Goal: Task Accomplishment & Management: Complete application form

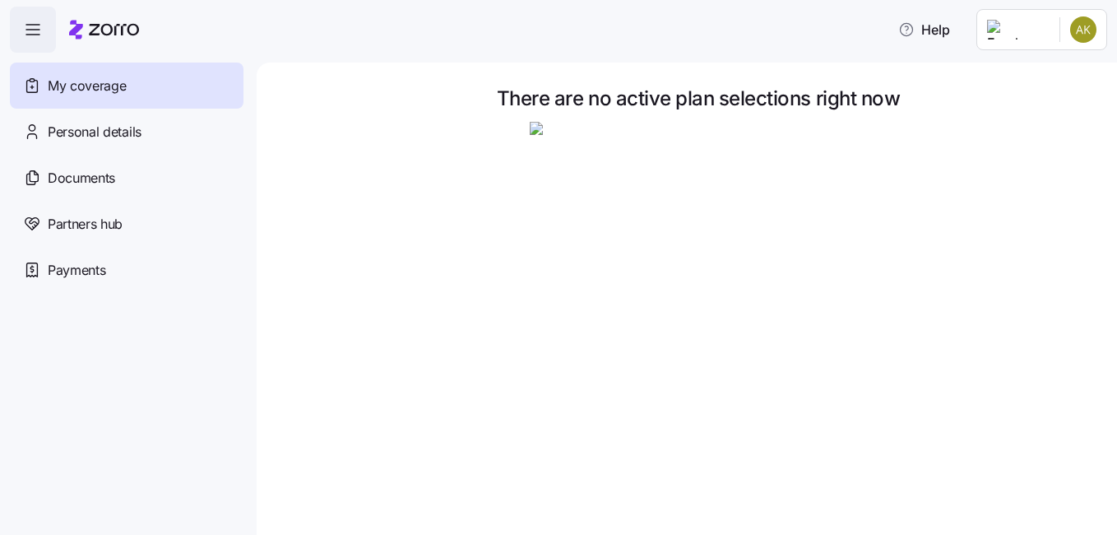
click at [137, 90] on div "My coverage" at bounding box center [127, 86] width 234 height 46
click at [28, 18] on span "button" at bounding box center [33, 29] width 44 height 44
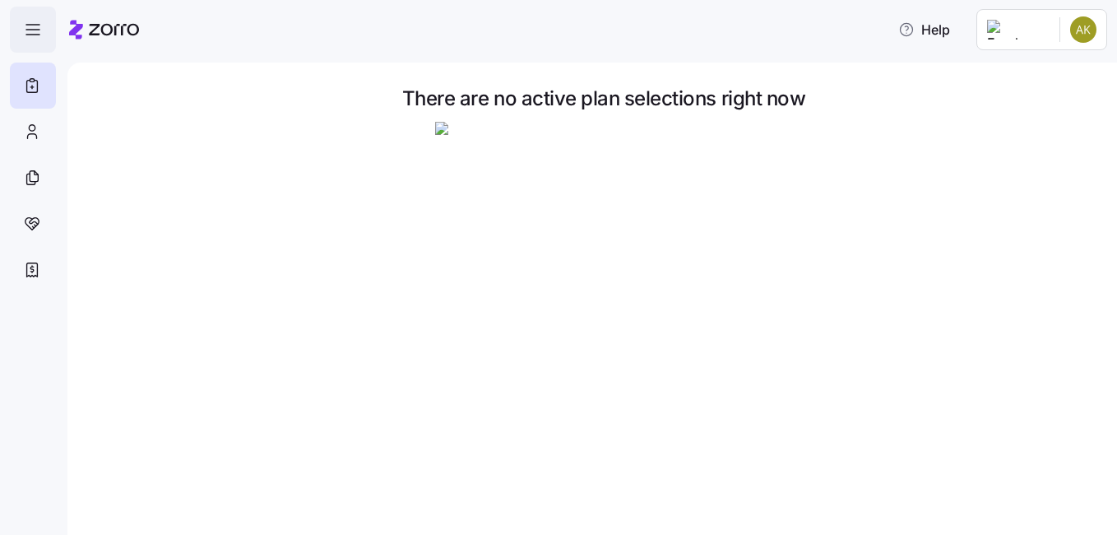
click at [37, 25] on icon "button" at bounding box center [33, 30] width 20 height 20
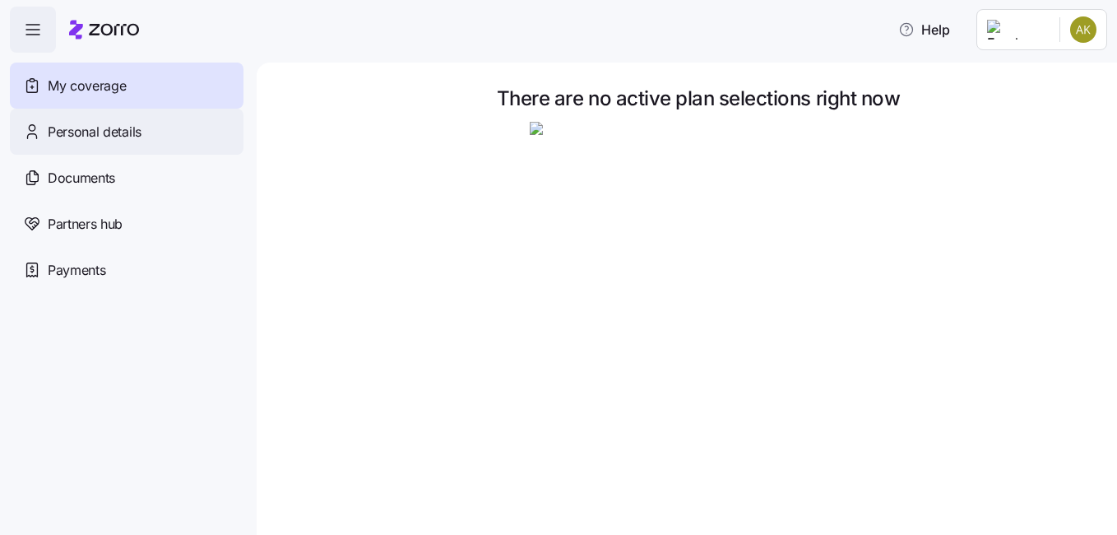
click at [107, 118] on div "Personal details" at bounding box center [127, 132] width 234 height 46
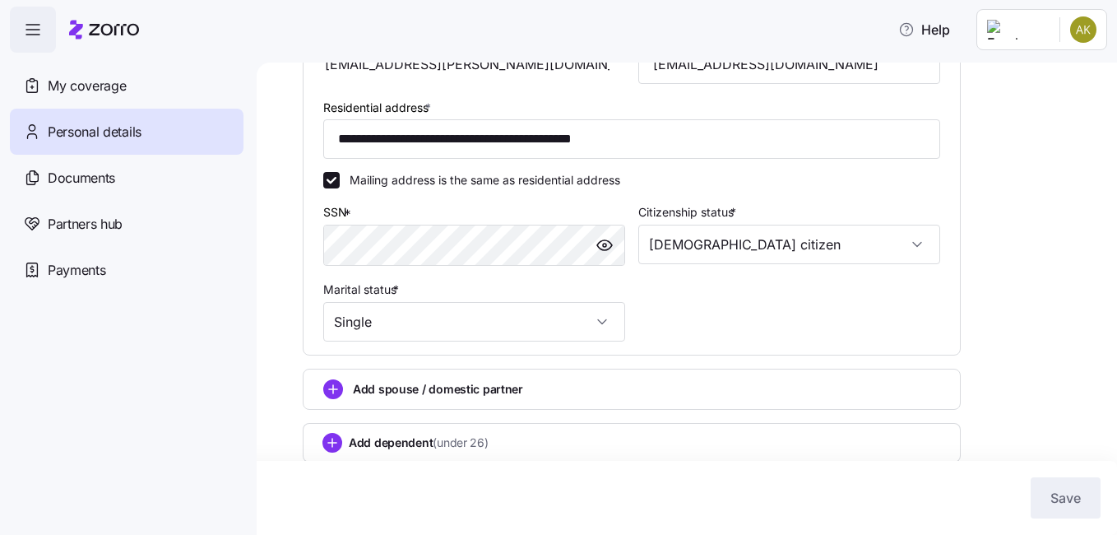
scroll to position [495, 0]
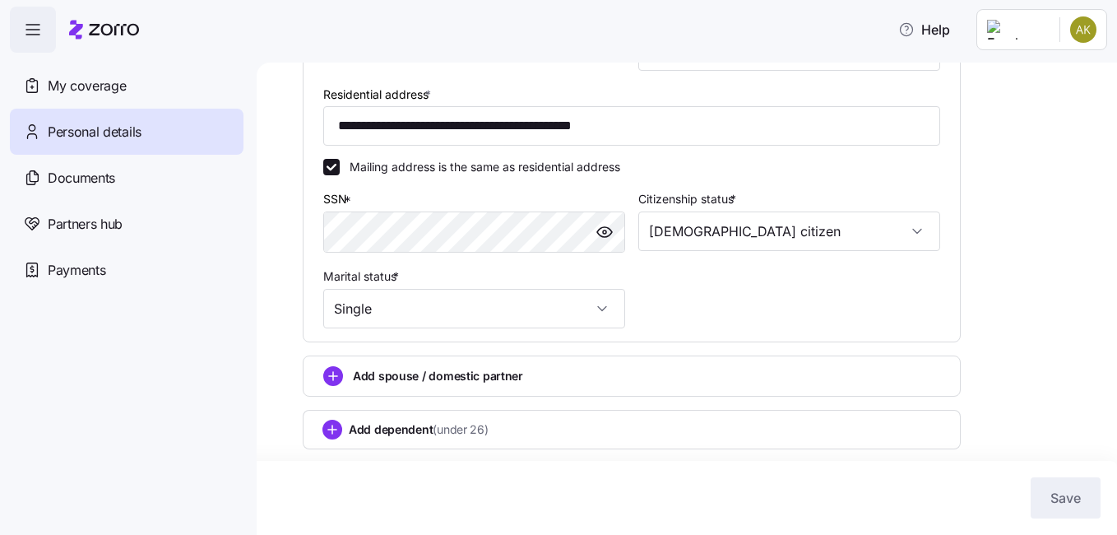
click at [476, 416] on div "Add dependent (under 26)" at bounding box center [632, 429] width 658 height 39
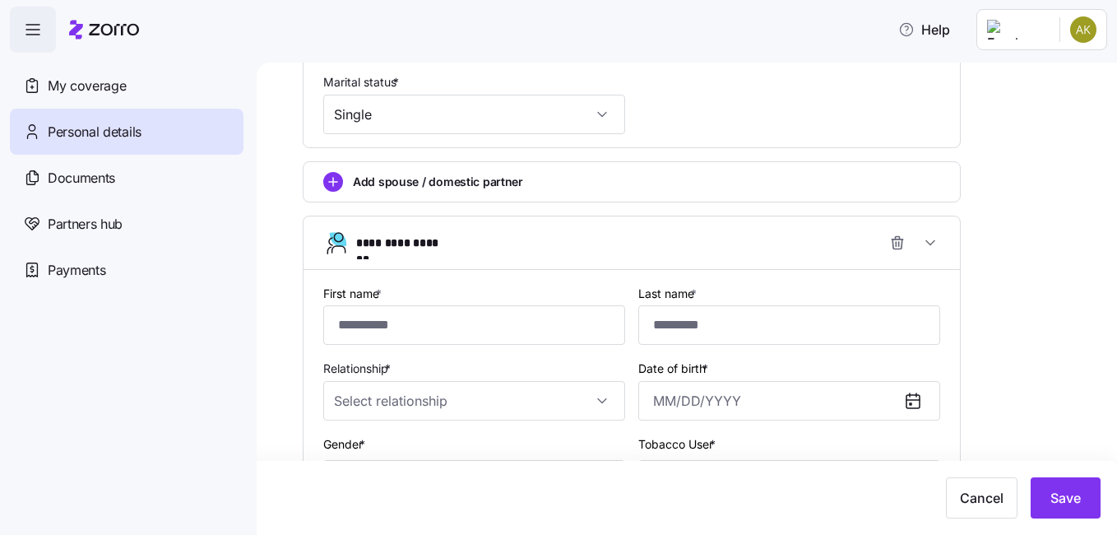
scroll to position [690, 0]
type input "*******"
type input "******"
click at [413, 397] on input "Relationship *" at bounding box center [474, 399] width 302 height 39
click at [400, 451] on div "Child" at bounding box center [474, 450] width 289 height 35
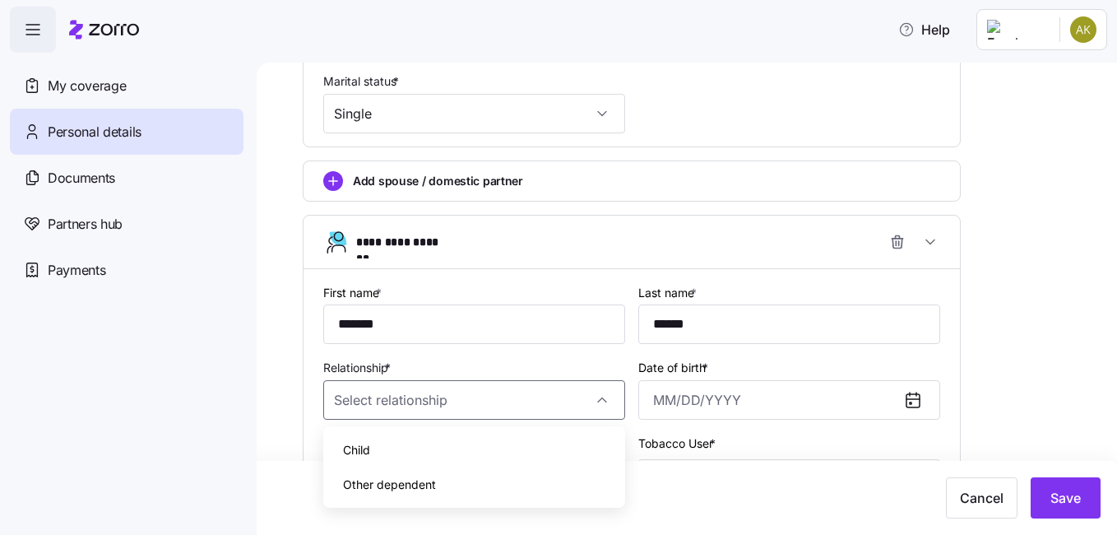
type input "Child"
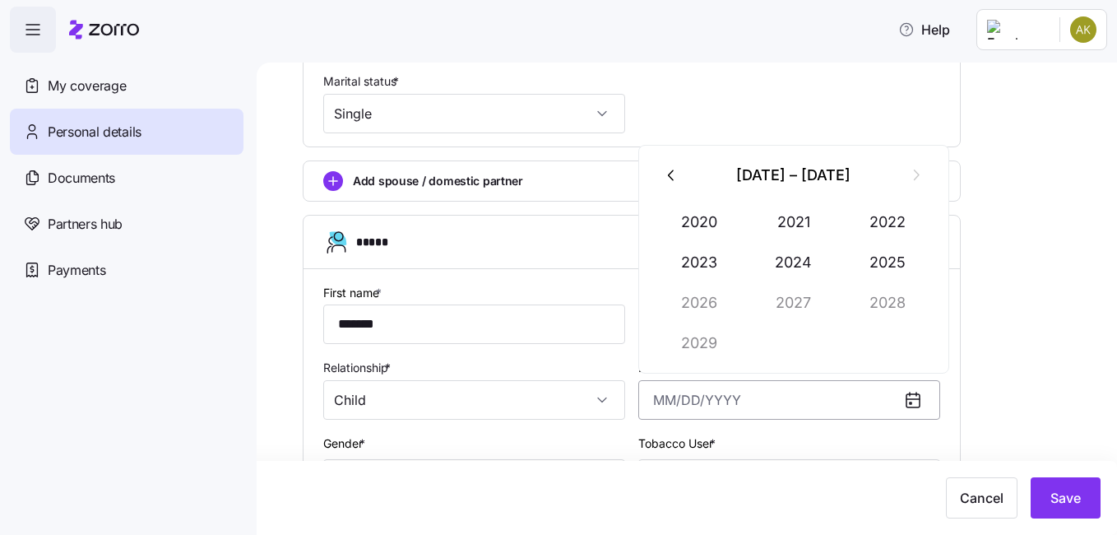
click at [859, 400] on input "Date of birth *" at bounding box center [790, 399] width 302 height 39
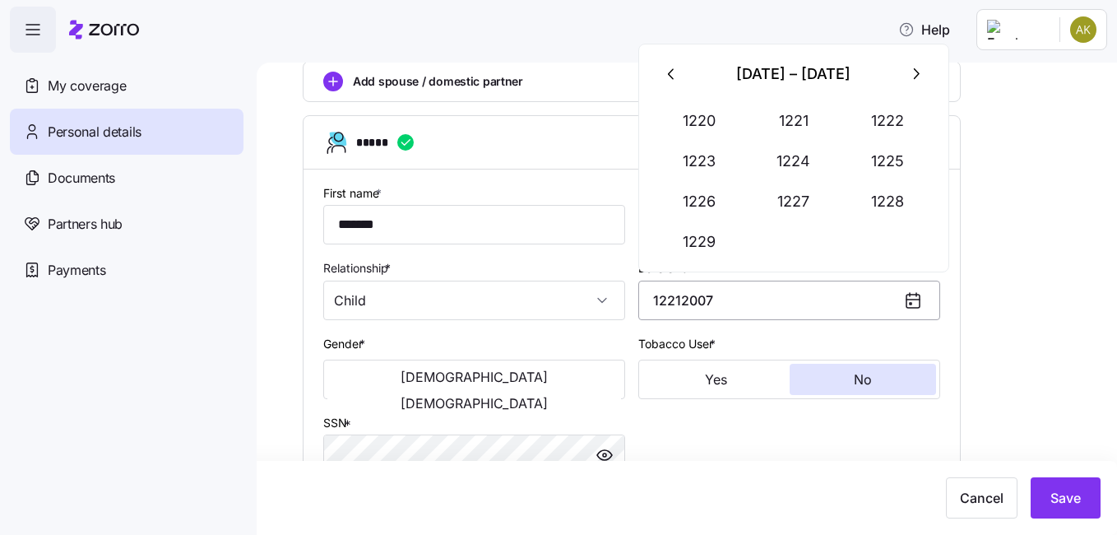
scroll to position [794, 0]
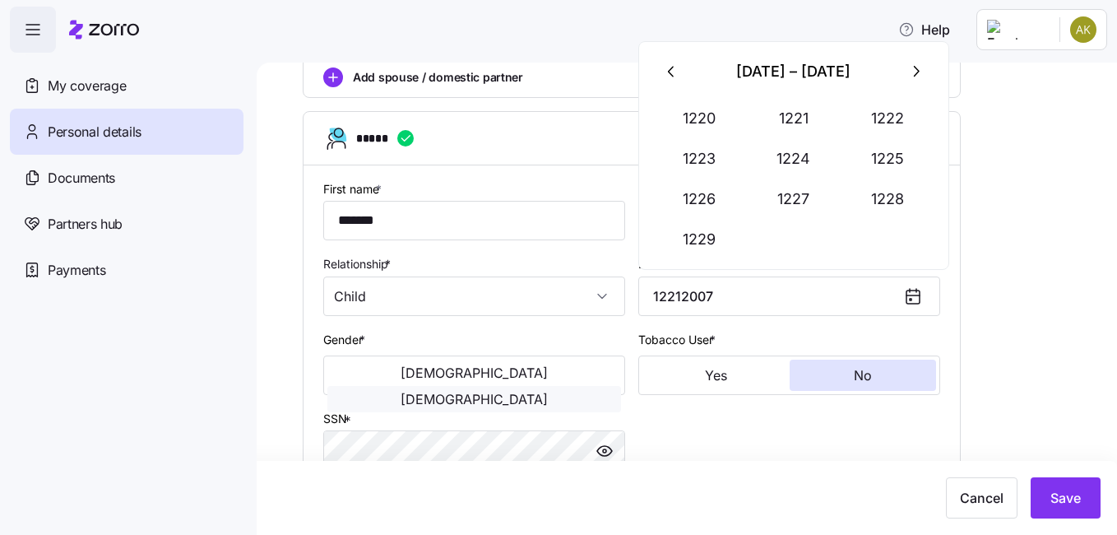
type input "December 31, 1220"
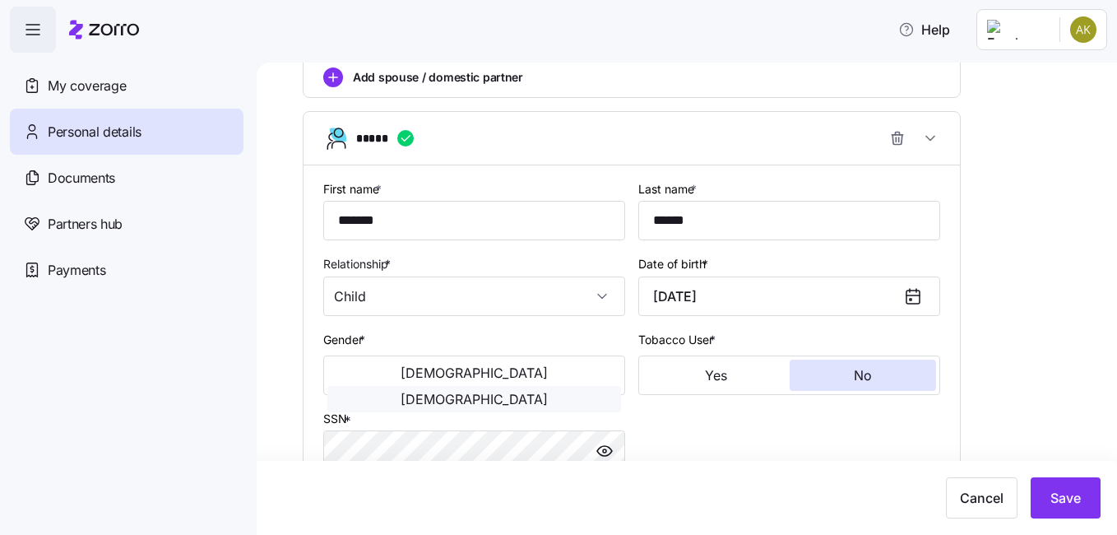
click at [536, 393] on span "Female" at bounding box center [474, 399] width 147 height 13
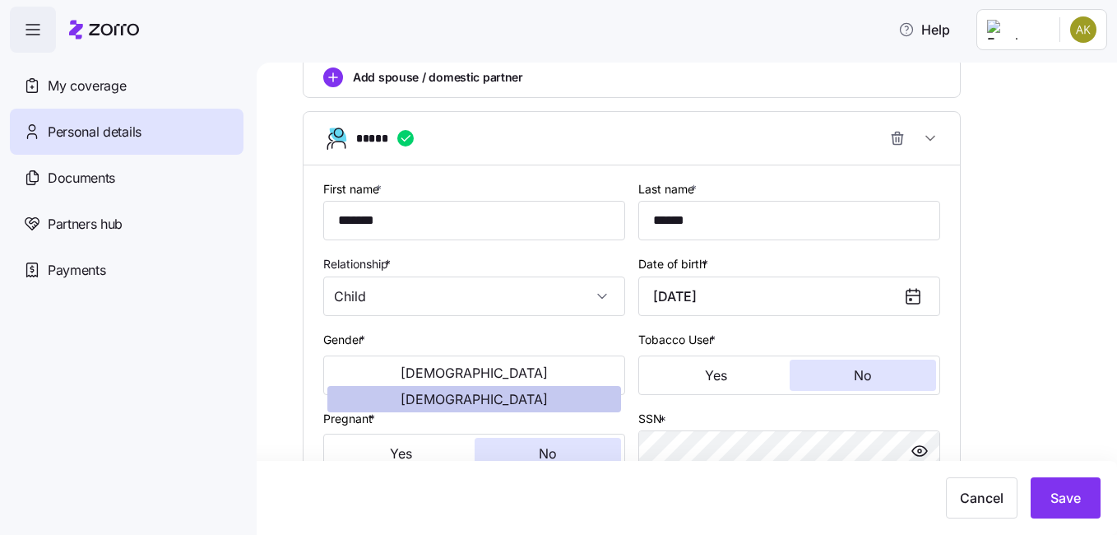
scroll to position [960, 0]
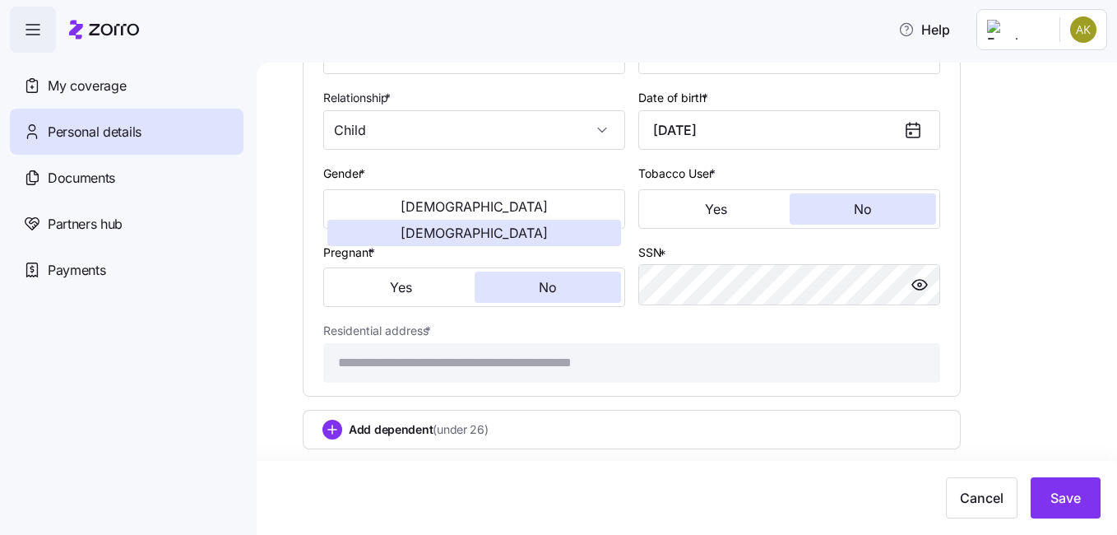
click at [439, 422] on span "(under 26)" at bounding box center [460, 429] width 55 height 16
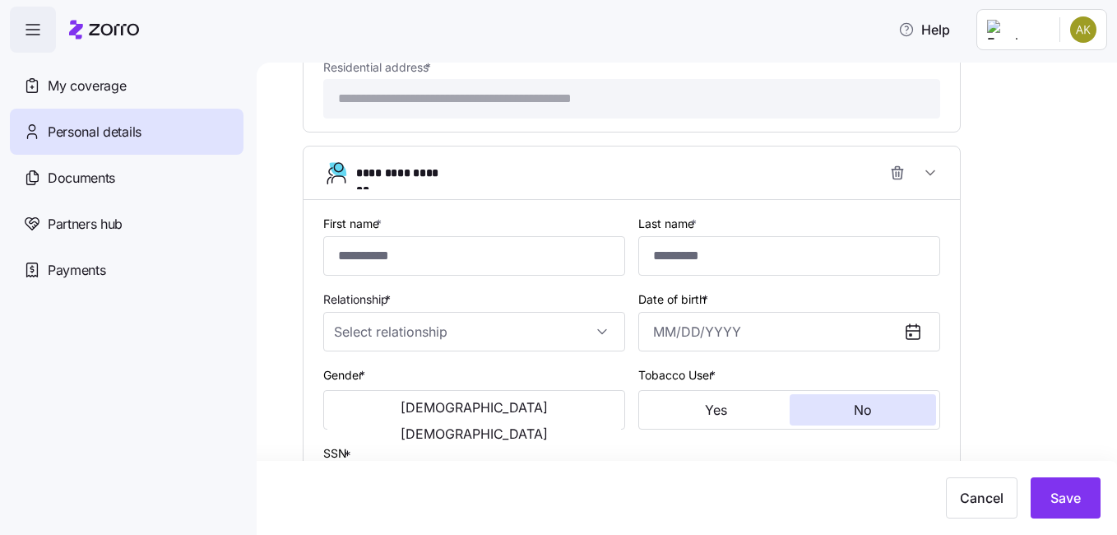
scroll to position [1253, 0]
type input "*"
type input "*******"
type input "******"
click at [506, 337] on input "Relationship *" at bounding box center [474, 330] width 302 height 39
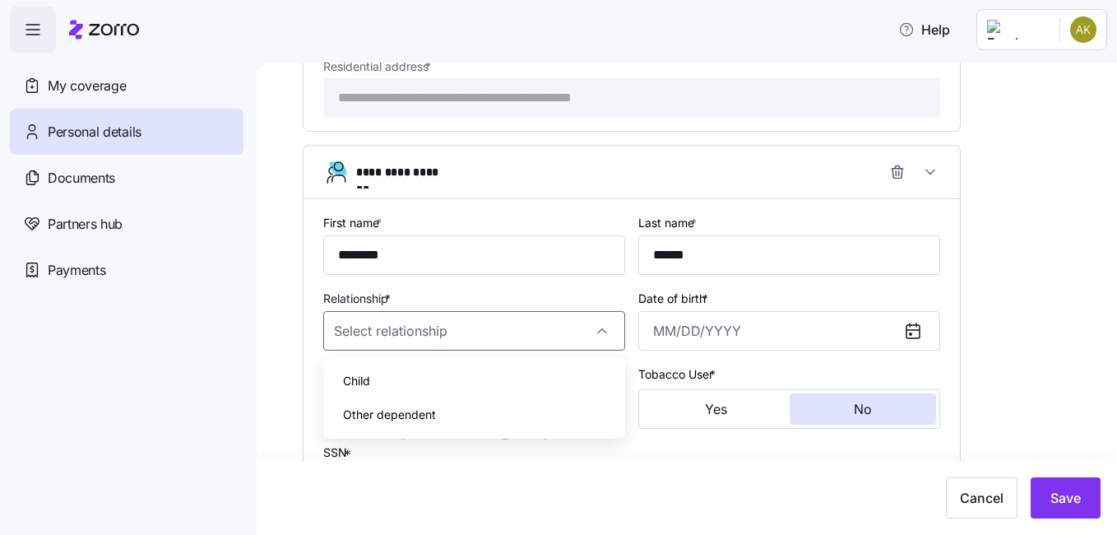
click at [477, 371] on div "Child" at bounding box center [474, 381] width 289 height 35
type input "Child"
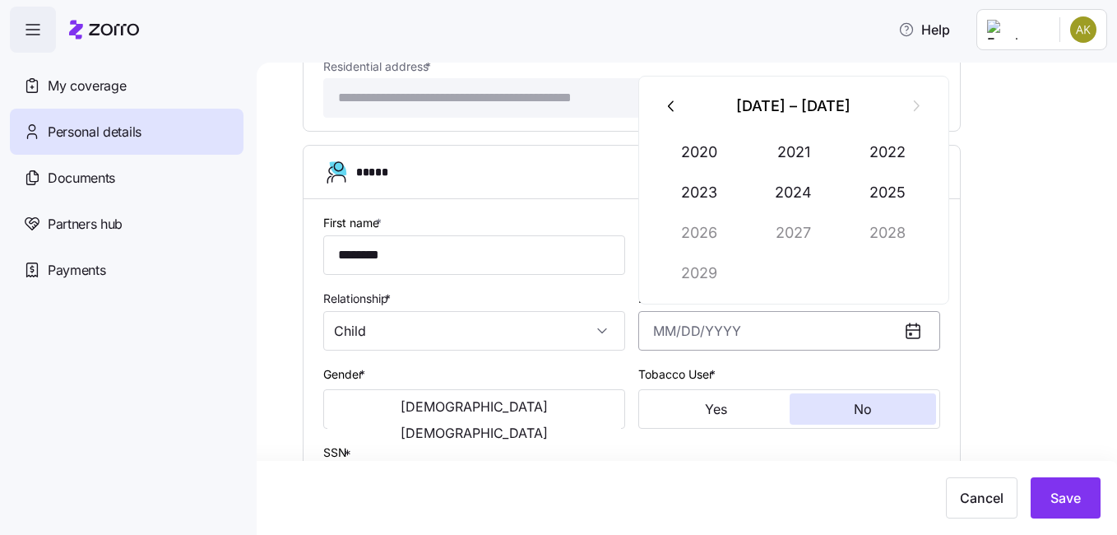
click at [689, 335] on input "Date of birth *" at bounding box center [790, 330] width 302 height 39
type input "December 31, 1003"
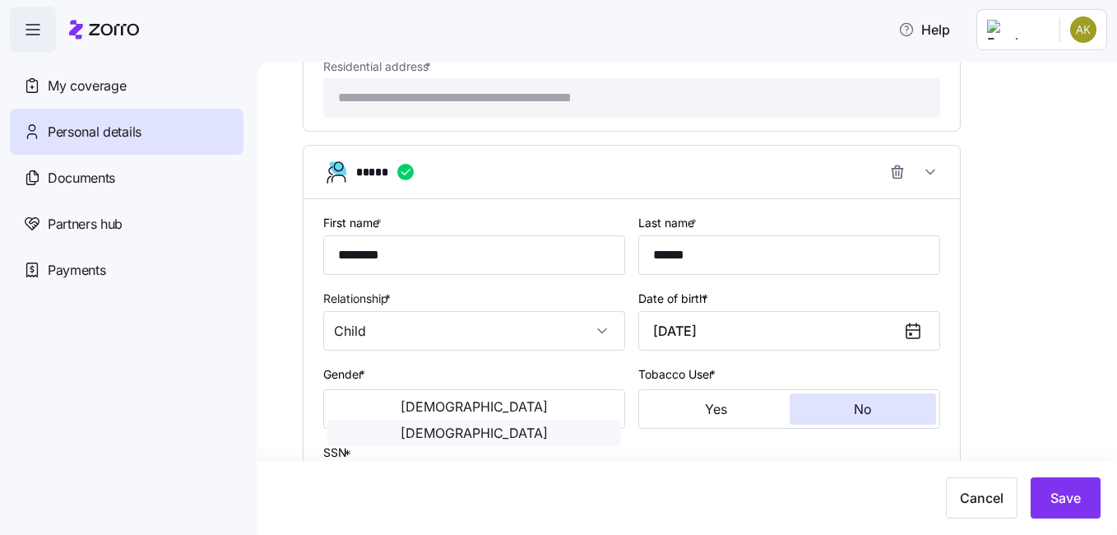
click at [548, 426] on span "Female" at bounding box center [474, 432] width 147 height 13
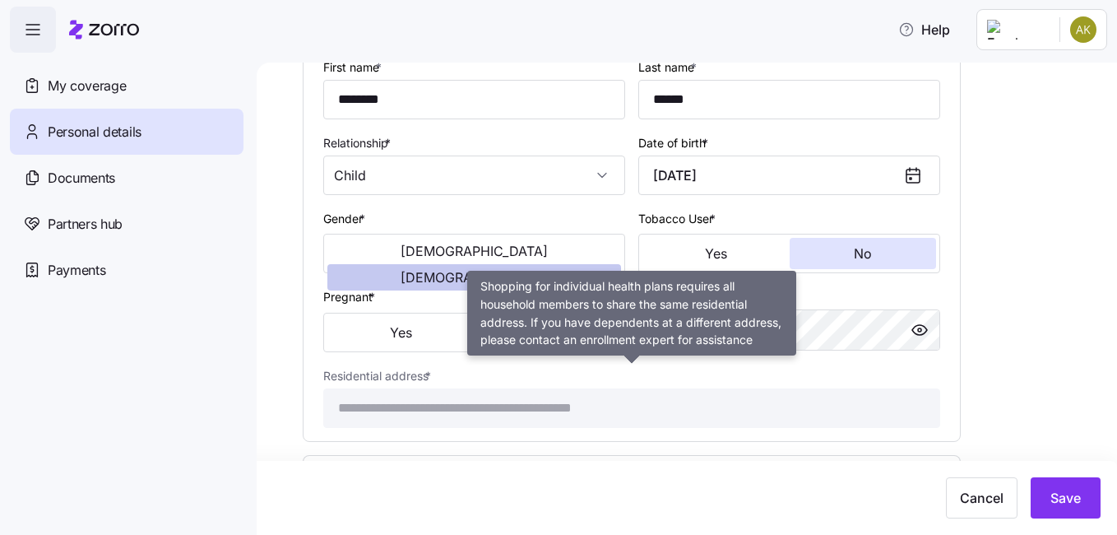
scroll to position [1454, 0]
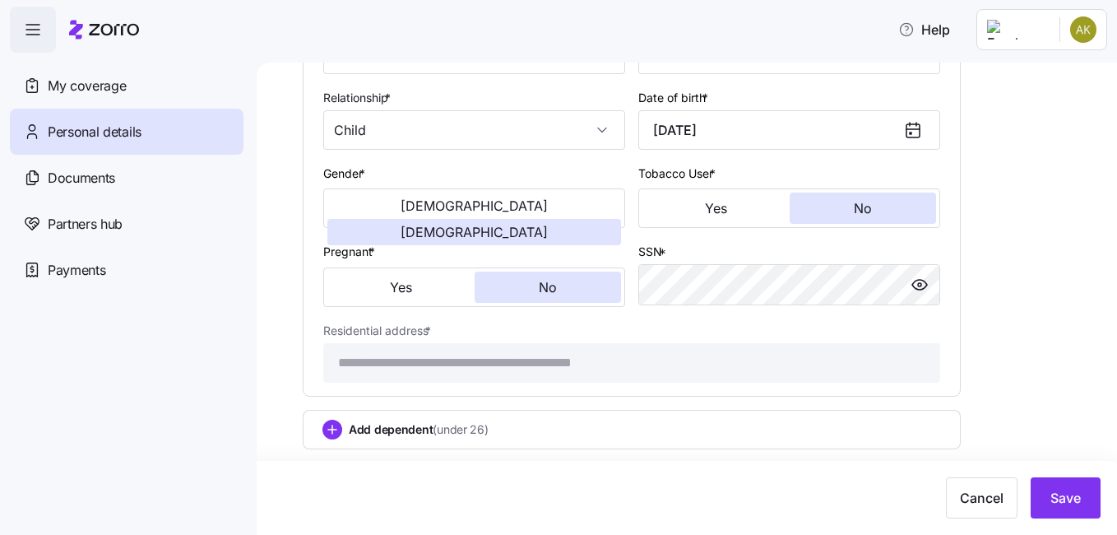
click at [484, 436] on span "(under 26)" at bounding box center [460, 429] width 55 height 16
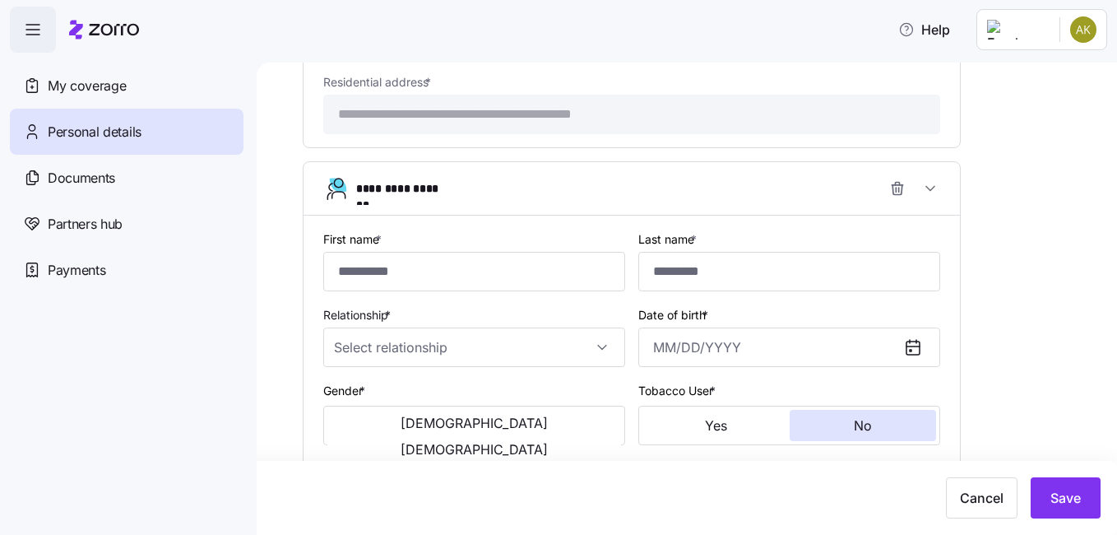
scroll to position [1732, 0]
type input "******"
type input "*********"
click at [590, 351] on input "Relationship *" at bounding box center [474, 345] width 302 height 39
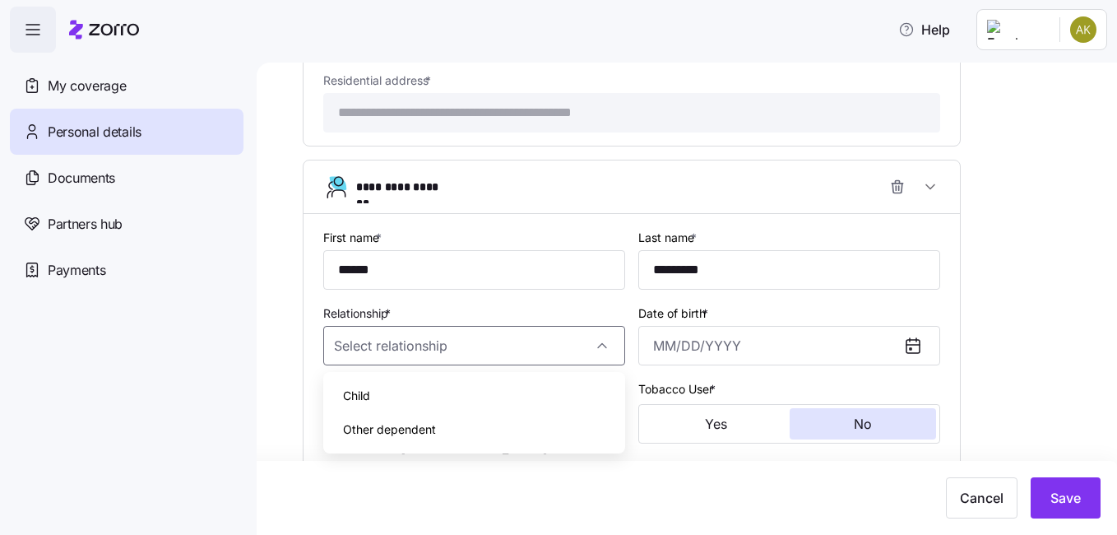
click at [485, 394] on div "Child" at bounding box center [474, 396] width 289 height 35
type input "Child"
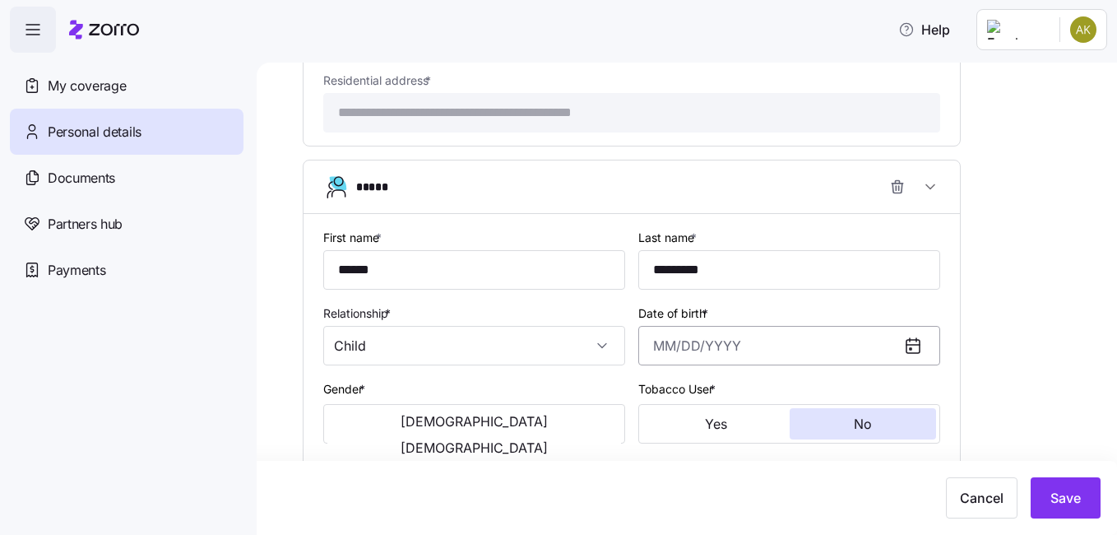
click at [654, 346] on input "Date of birth *" at bounding box center [790, 345] width 302 height 39
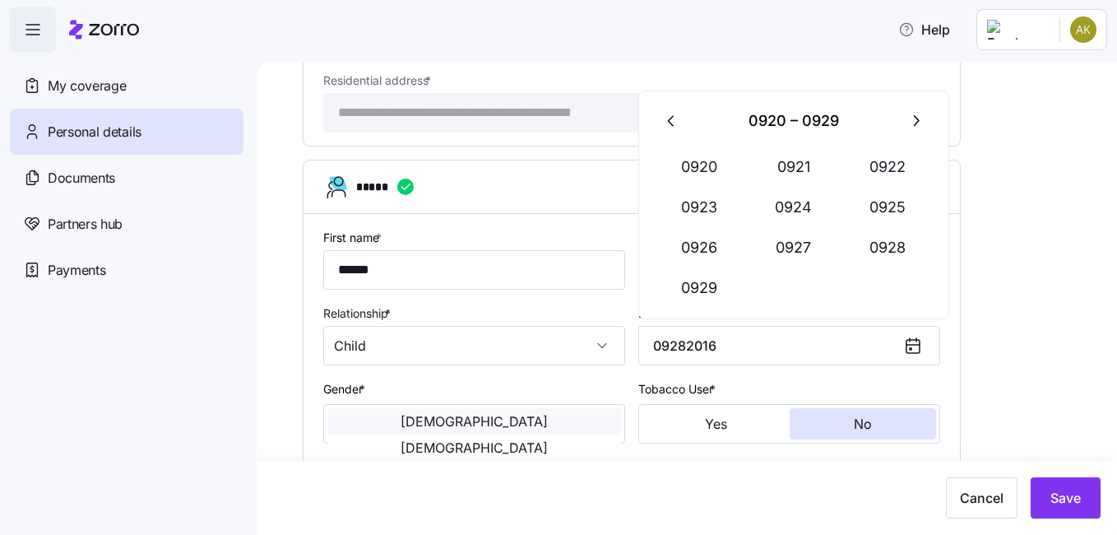
type input "December 31, 0927"
click at [425, 417] on button "Male" at bounding box center [475, 421] width 294 height 26
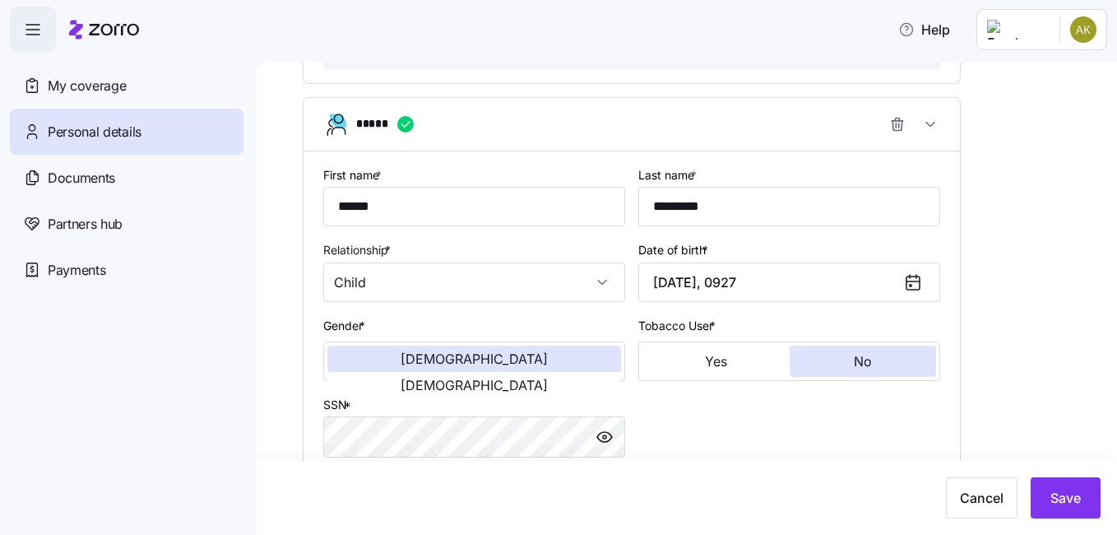
scroll to position [1889, 0]
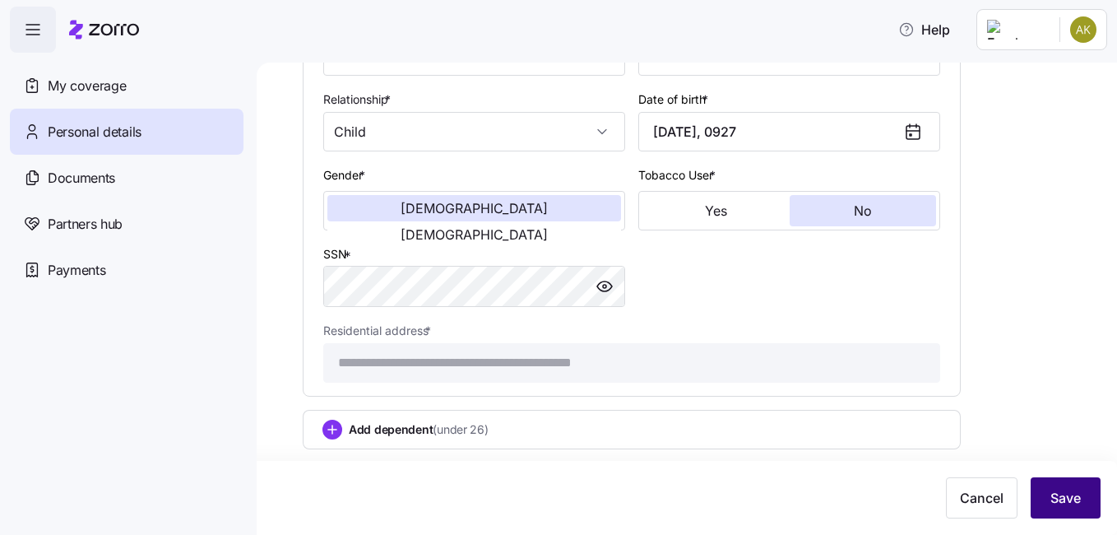
click at [1058, 507] on span "Save" at bounding box center [1066, 498] width 30 height 20
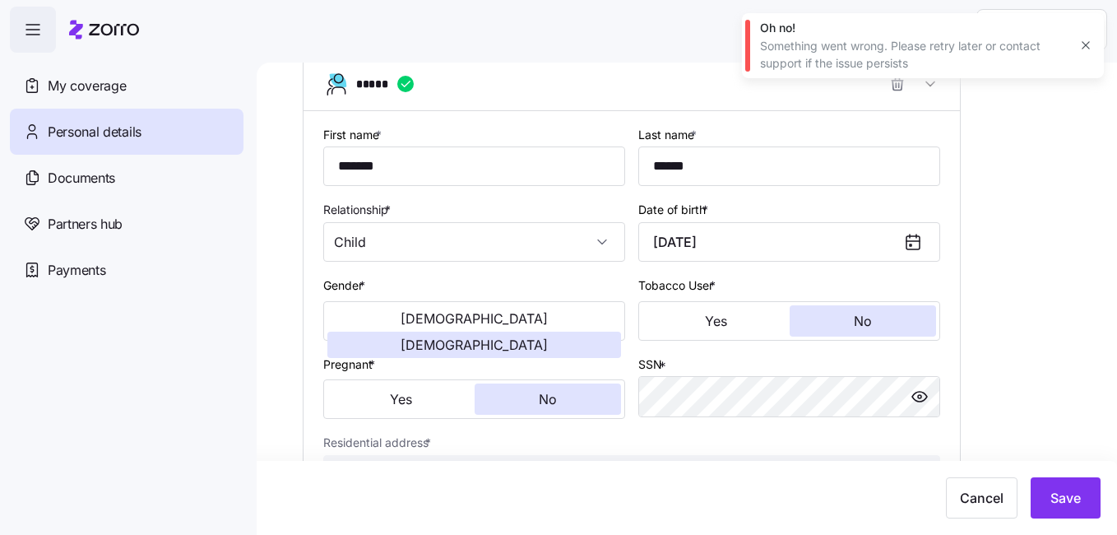
scroll to position [848, 0]
click at [912, 239] on icon at bounding box center [914, 243] width 20 height 20
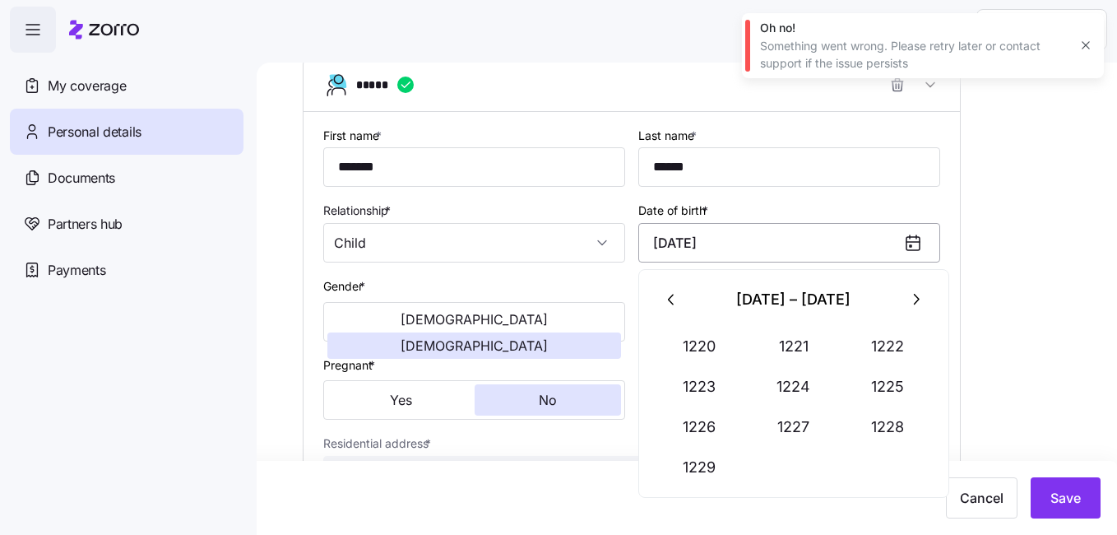
click at [760, 244] on input "December 31, 1220" at bounding box center [790, 242] width 302 height 39
click at [666, 301] on icon "button" at bounding box center [672, 299] width 18 height 18
click at [903, 298] on button "button" at bounding box center [915, 299] width 39 height 39
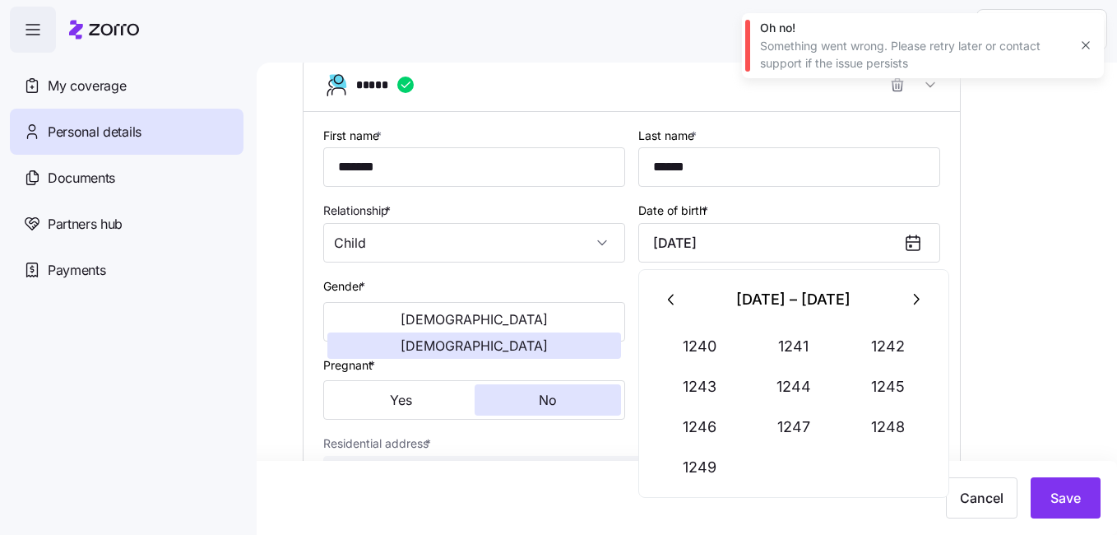
click at [903, 298] on button "button" at bounding box center [915, 299] width 39 height 39
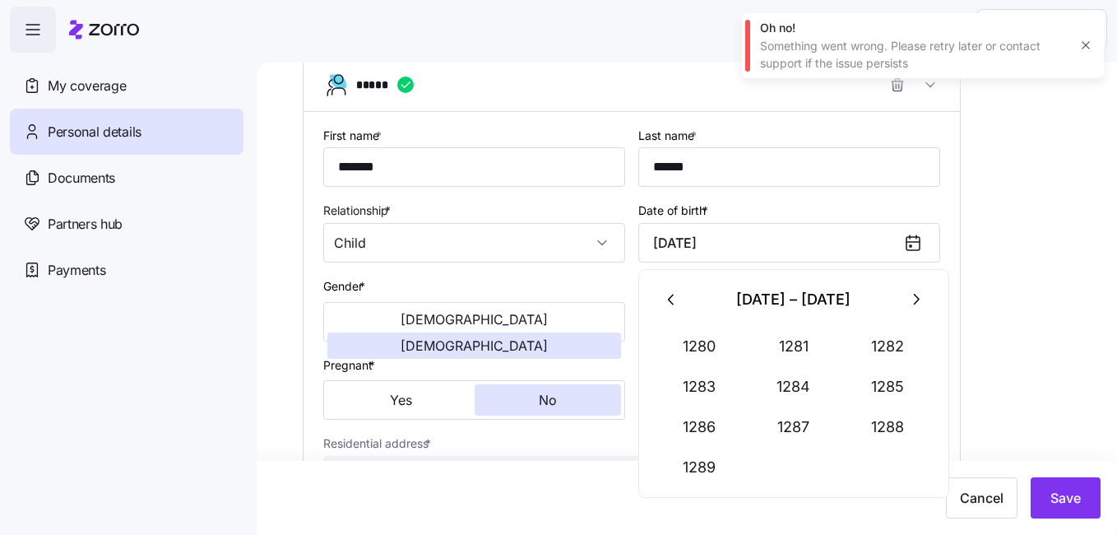
click at [903, 298] on button "button" at bounding box center [915, 299] width 39 height 39
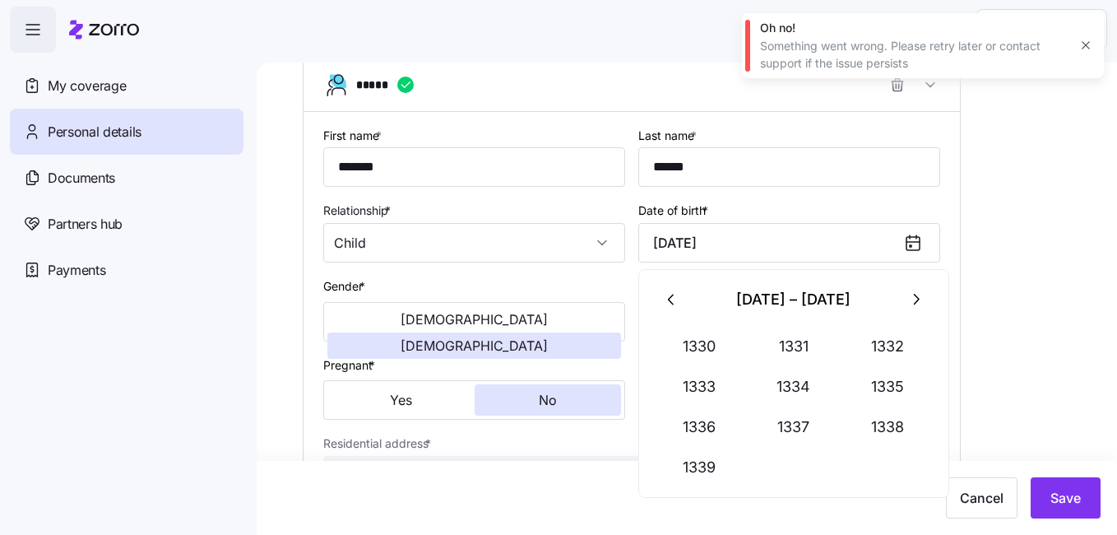
click at [903, 298] on button "button" at bounding box center [915, 299] width 39 height 39
click at [907, 300] on button "button" at bounding box center [915, 299] width 39 height 39
click at [907, 300] on icon "button" at bounding box center [916, 299] width 18 height 18
click at [908, 300] on icon "button" at bounding box center [916, 299] width 18 height 18
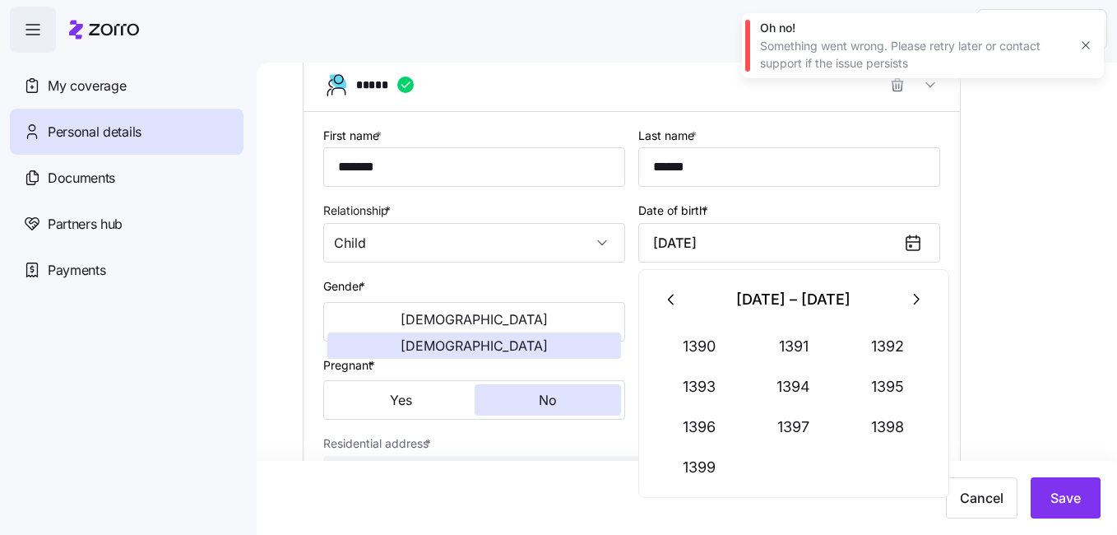
click at [908, 300] on icon "button" at bounding box center [916, 299] width 18 height 18
drag, startPoint x: 908, startPoint y: 300, endPoint x: 780, endPoint y: 230, distance: 145.8
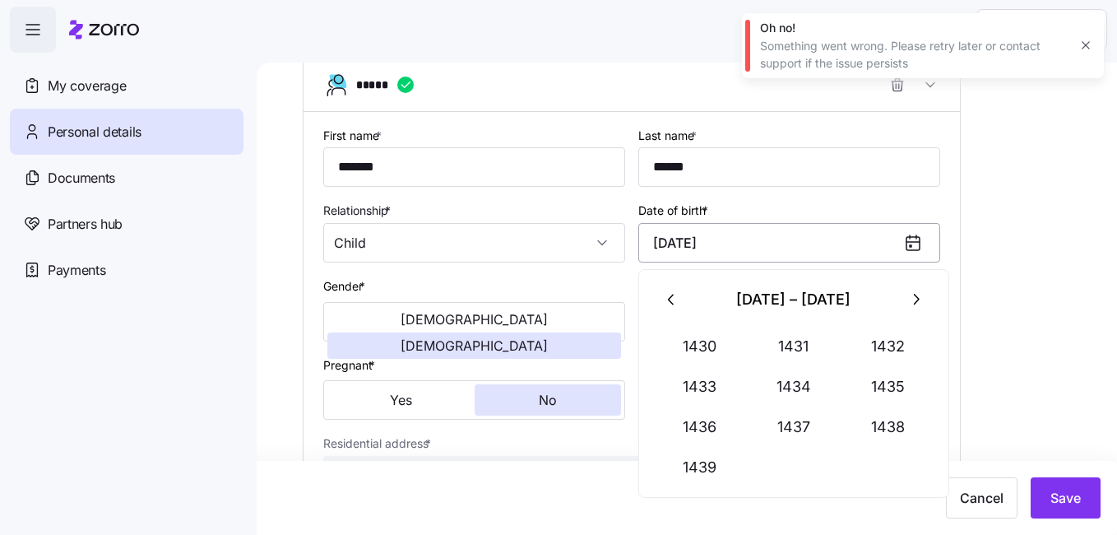
click at [780, 230] on body "**********" at bounding box center [558, 262] width 1117 height 525
click at [780, 230] on input "December 31, 1220" at bounding box center [790, 242] width 302 height 39
type input "D"
click at [792, 418] on button "2007" at bounding box center [794, 426] width 94 height 39
click at [876, 463] on button "Dec" at bounding box center [889, 467] width 94 height 39
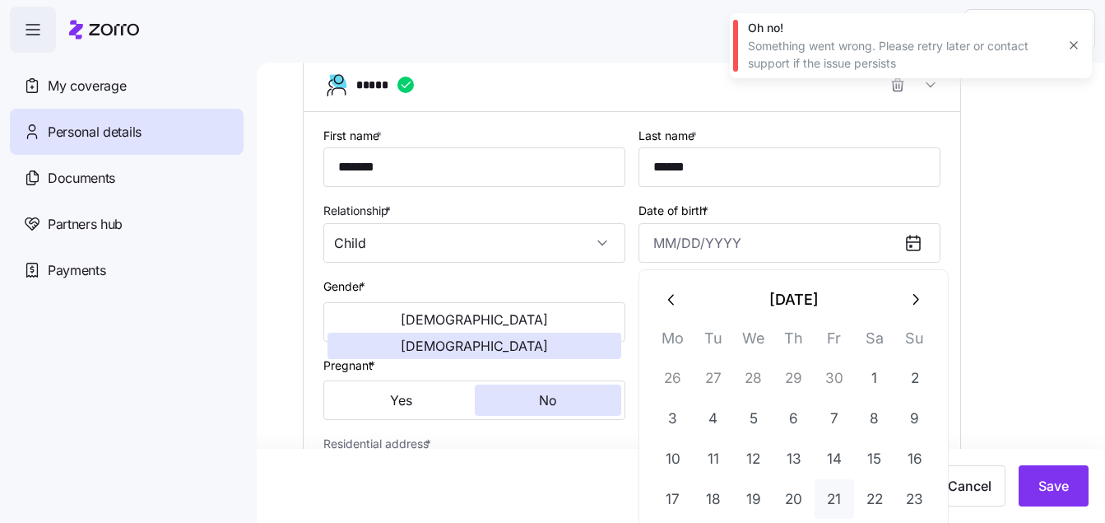
click at [829, 486] on button "21" at bounding box center [834, 498] width 39 height 39
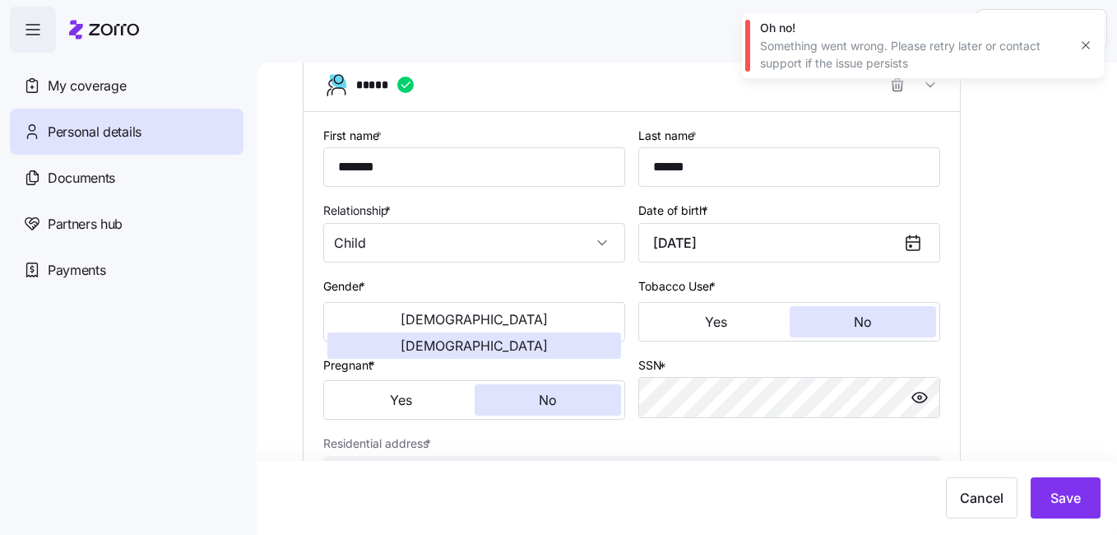
type input "December 21, 2007"
click at [829, 486] on div "Cancel Save" at bounding box center [558, 497] width 1085 height 41
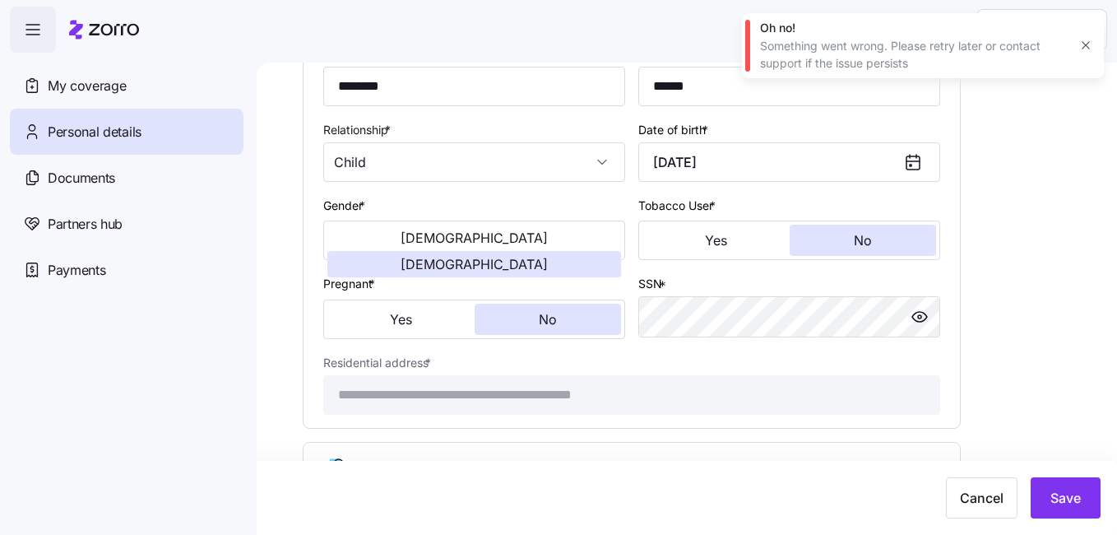
scroll to position [1392, 0]
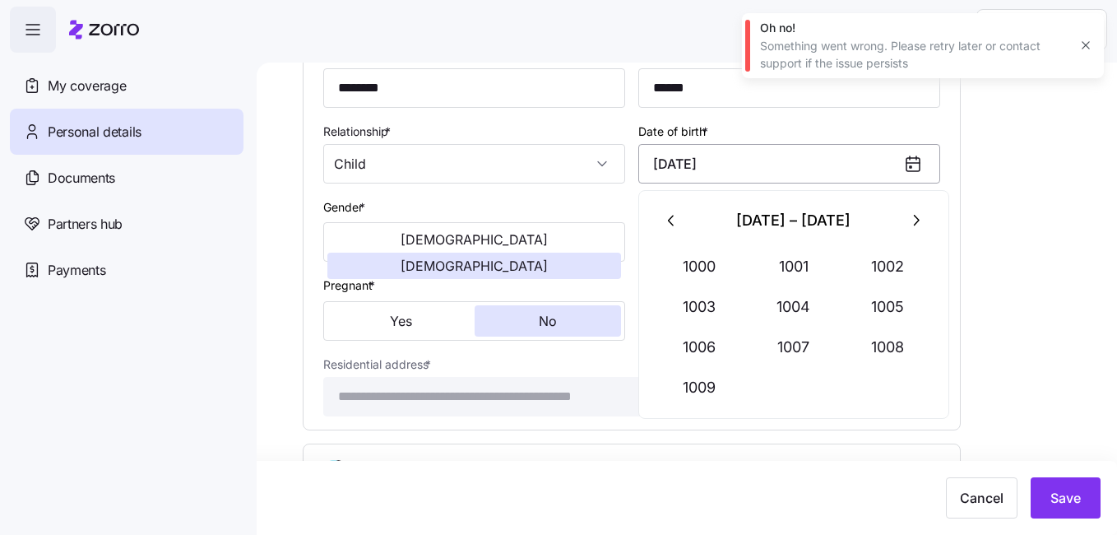
click at [827, 162] on input "December 31, 1003" at bounding box center [790, 163] width 302 height 39
type input "D"
click at [699, 381] on button "2009" at bounding box center [700, 387] width 94 height 39
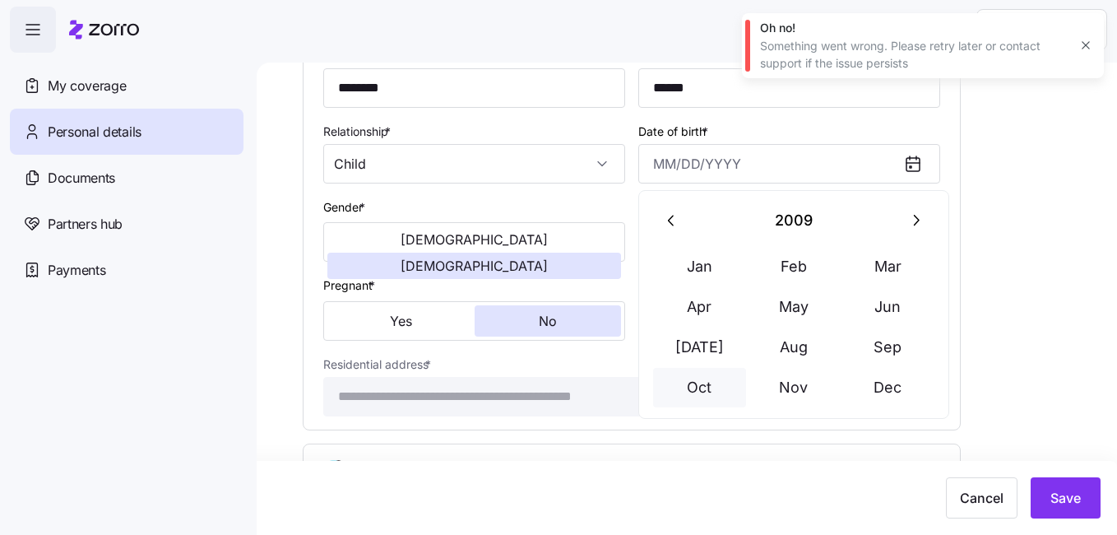
click at [710, 379] on button "Oct" at bounding box center [700, 387] width 94 height 39
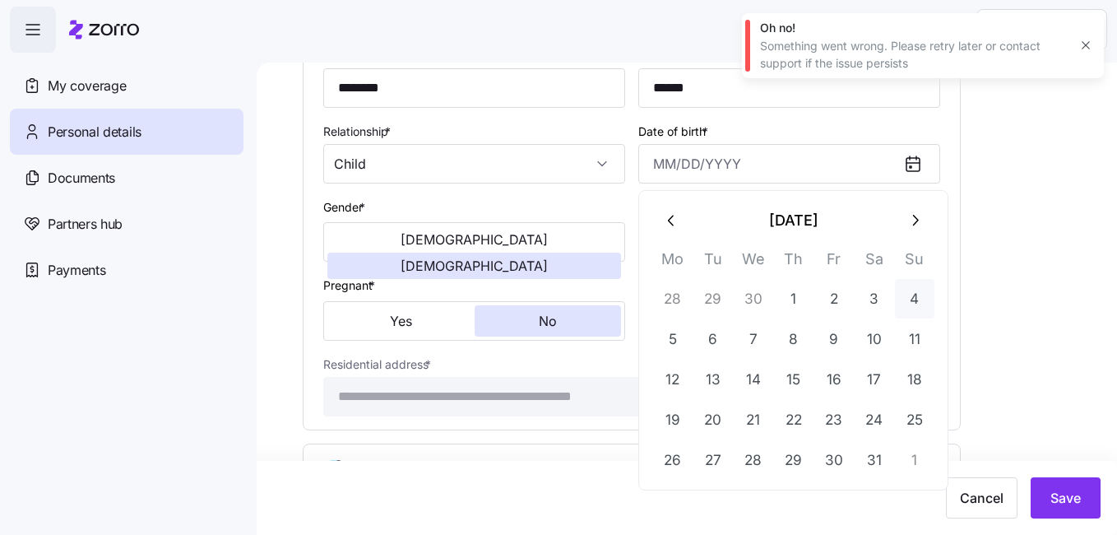
click at [912, 304] on button "4" at bounding box center [914, 298] width 39 height 39
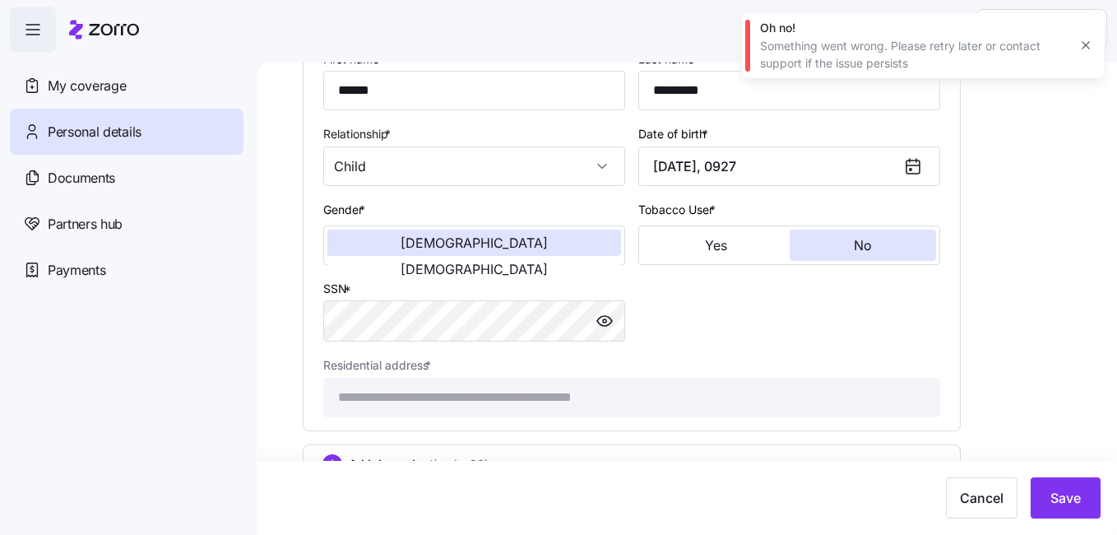
scroll to position [1853, 0]
type input "October 4, 2009"
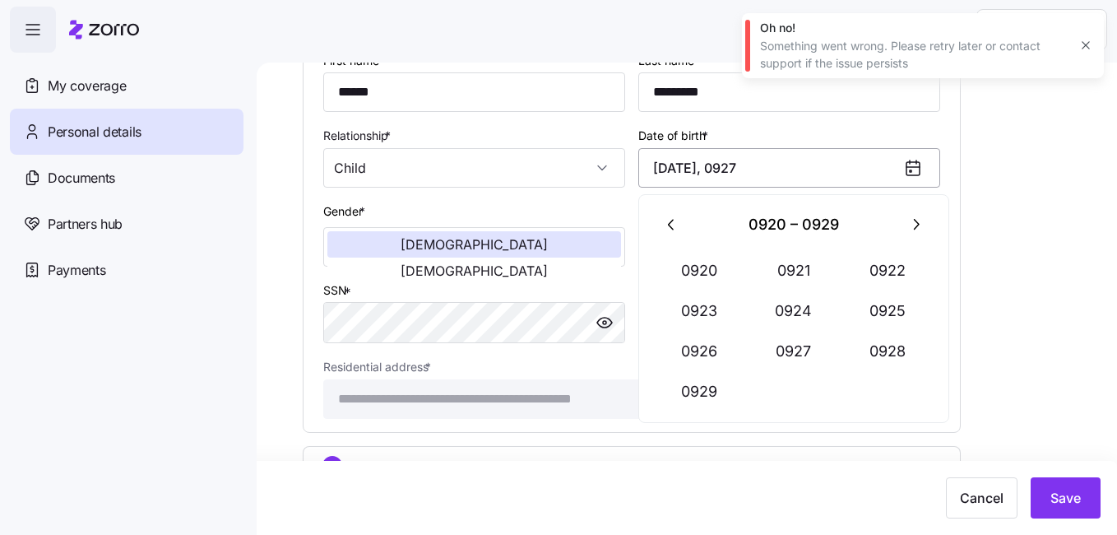
click at [838, 166] on input "December 31, 0927" at bounding box center [790, 167] width 302 height 39
type input "D"
click at [907, 230] on icon "button" at bounding box center [916, 225] width 18 height 18
click at [698, 353] on button "2016" at bounding box center [700, 351] width 94 height 39
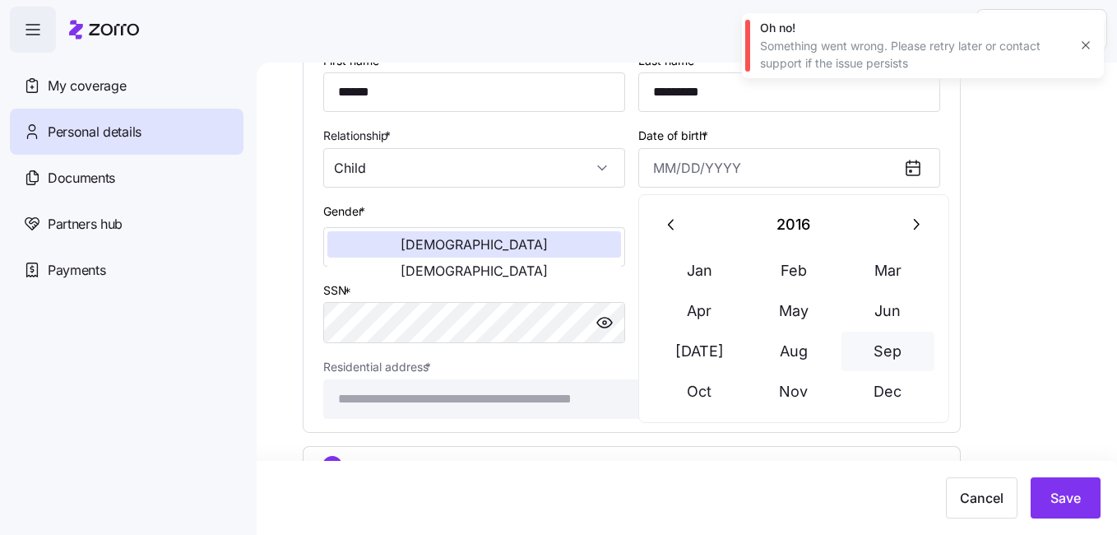
click at [880, 358] on button "Sep" at bounding box center [889, 351] width 94 height 39
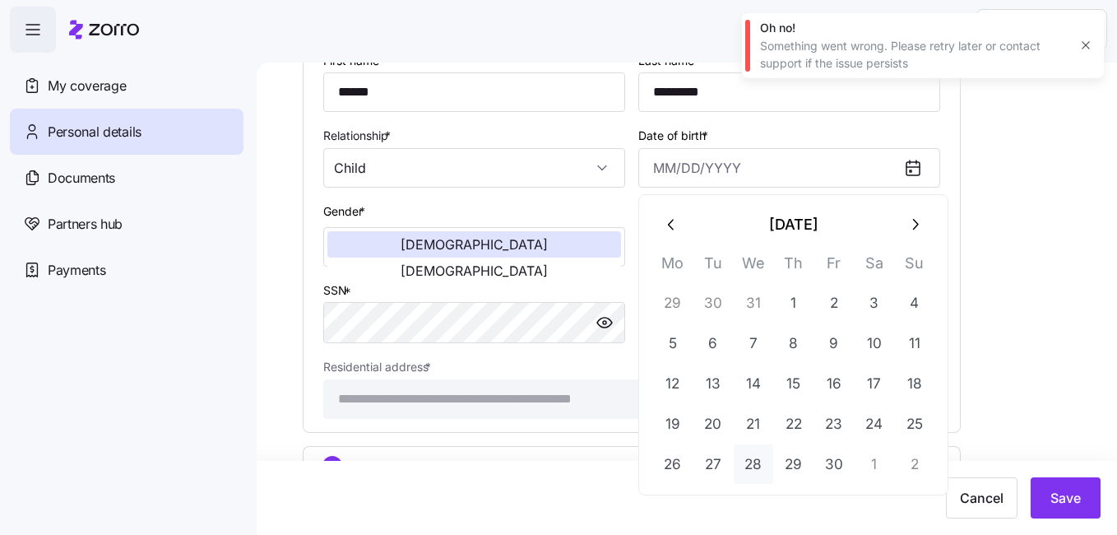
click at [751, 461] on button "28" at bounding box center [753, 463] width 39 height 39
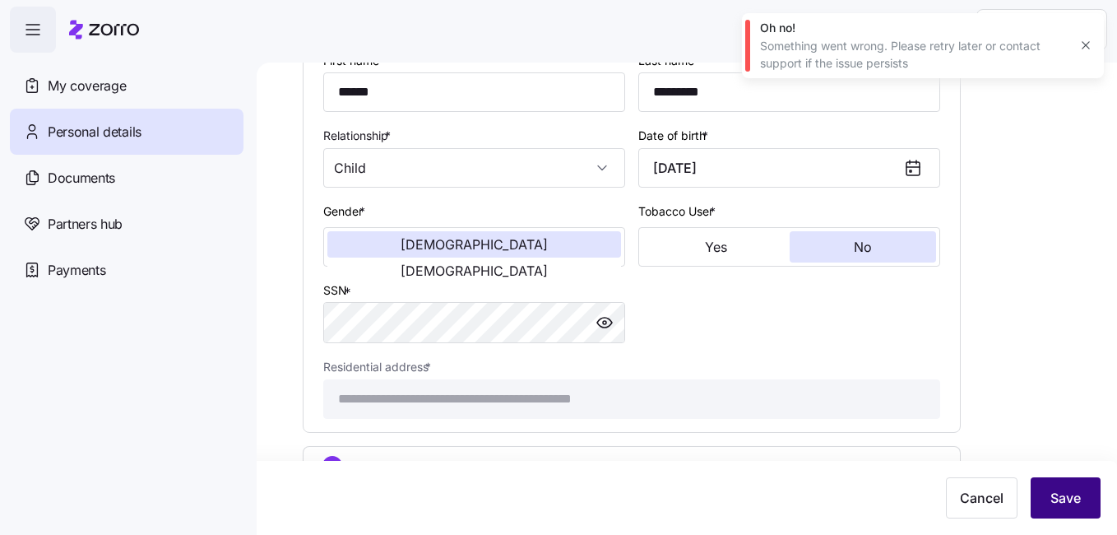
type input "September 28, 2016"
click at [1058, 485] on button "Save" at bounding box center [1066, 497] width 70 height 41
click at [1082, 44] on icon "button" at bounding box center [1086, 45] width 13 height 13
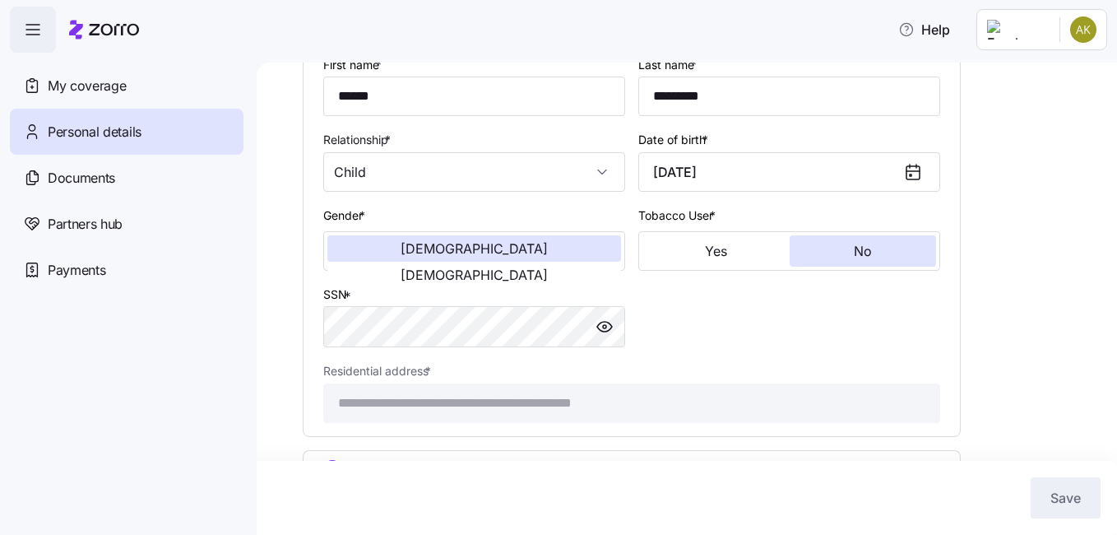
scroll to position [1889, 0]
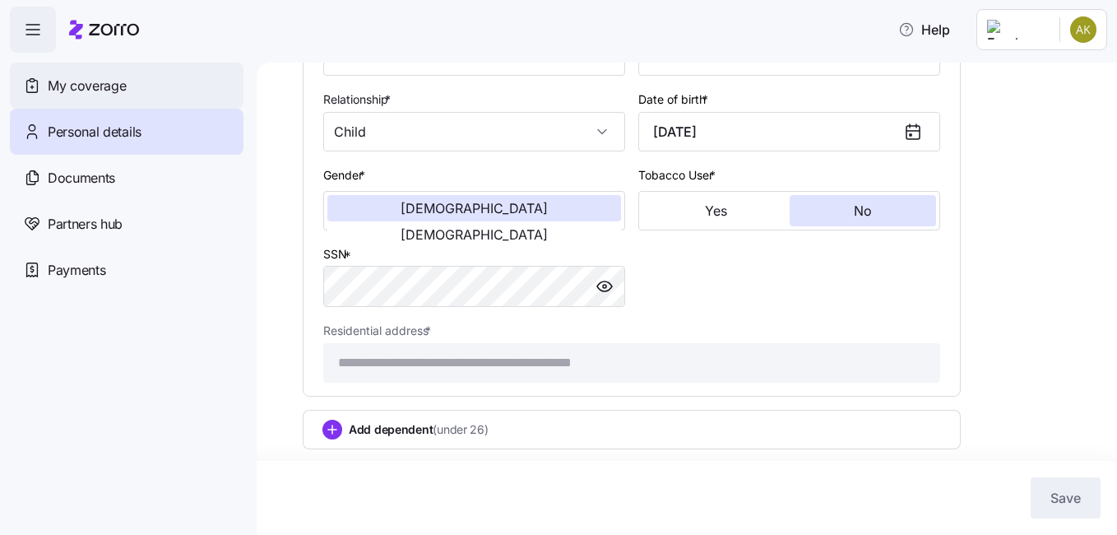
click at [57, 77] on span "My coverage" at bounding box center [87, 86] width 78 height 21
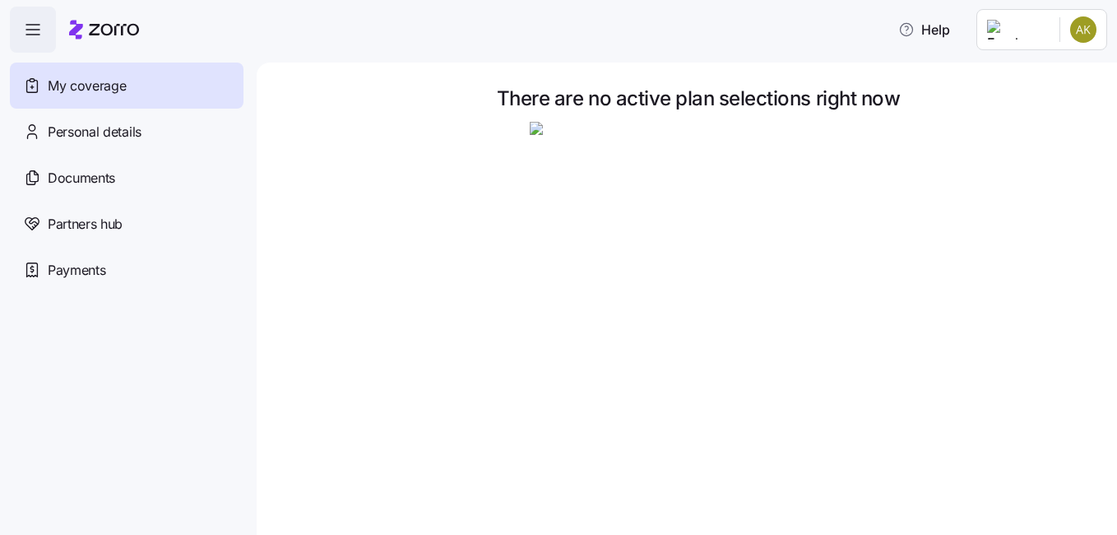
click at [28, 39] on icon "button" at bounding box center [33, 30] width 20 height 20
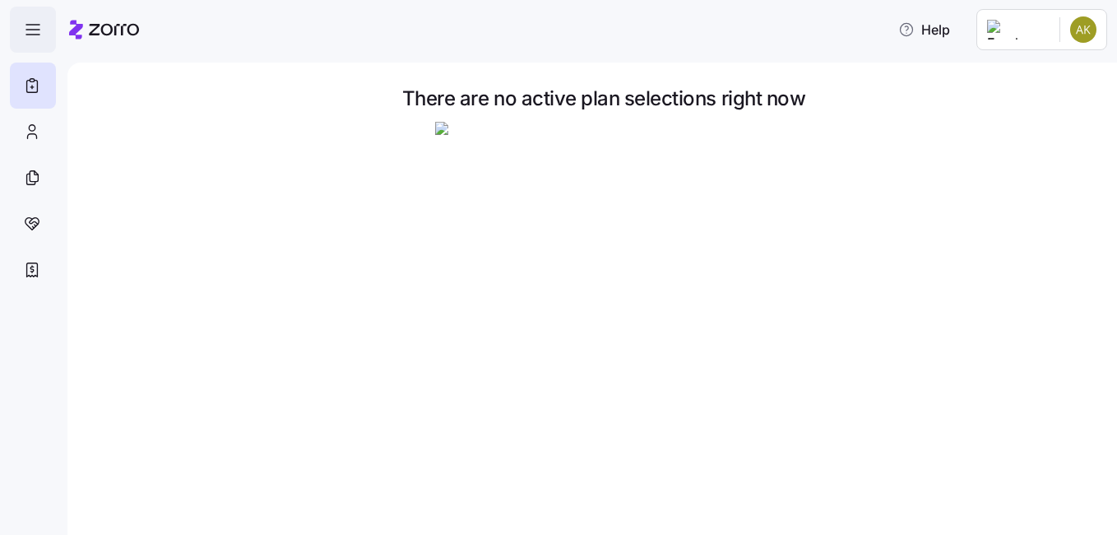
click at [28, 39] on icon "button" at bounding box center [33, 30] width 20 height 20
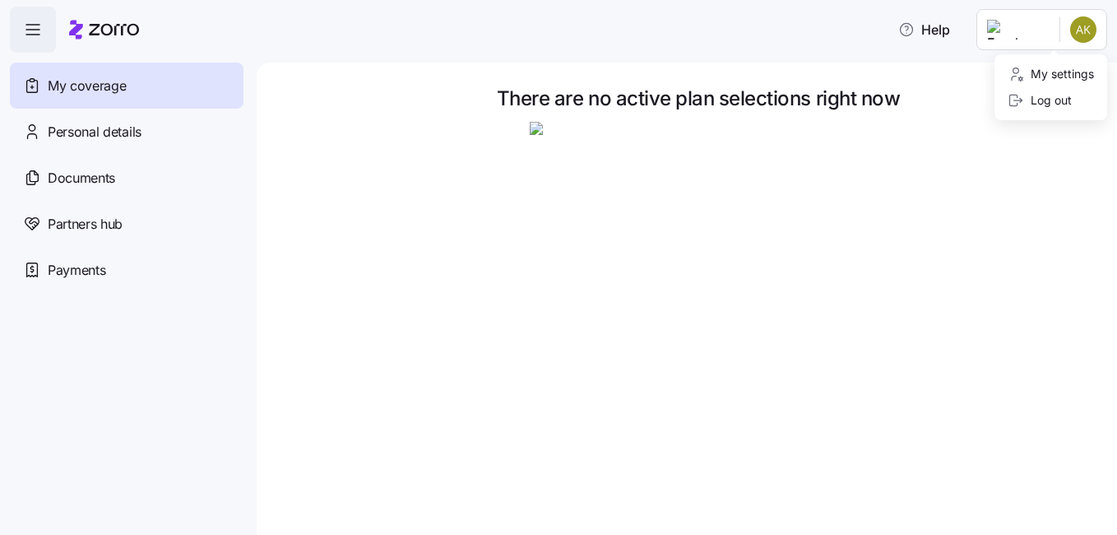
click at [1090, 35] on html "Help My coverage Personal details Documents Partners hub Payments There are no …" at bounding box center [558, 262] width 1117 height 525
click at [44, 37] on html "Help My coverage Personal details Documents Partners hub Payments There are no …" at bounding box center [558, 262] width 1117 height 525
click at [44, 37] on span "button" at bounding box center [33, 29] width 44 height 44
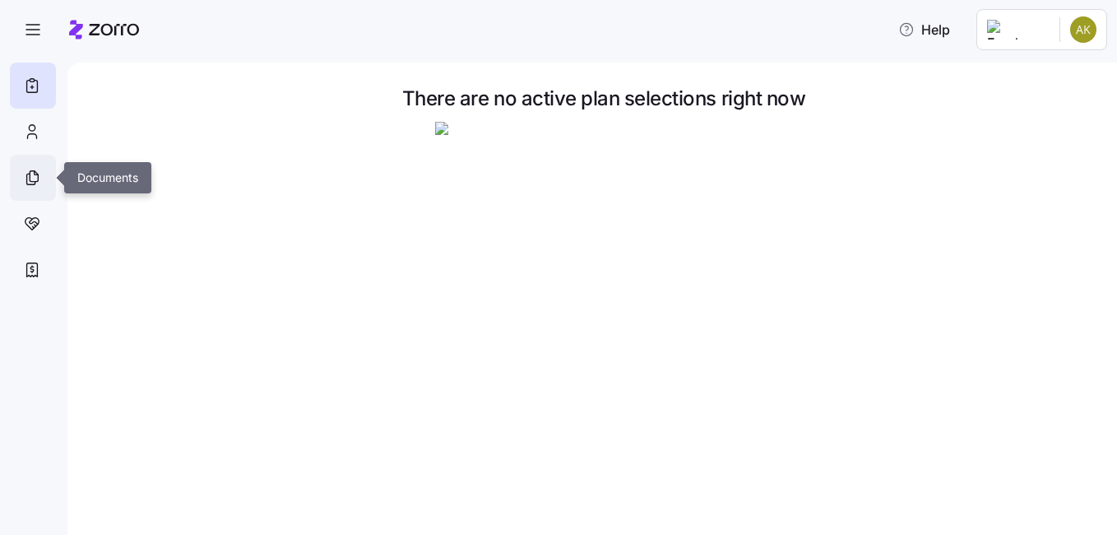
click at [38, 185] on icon at bounding box center [32, 178] width 18 height 20
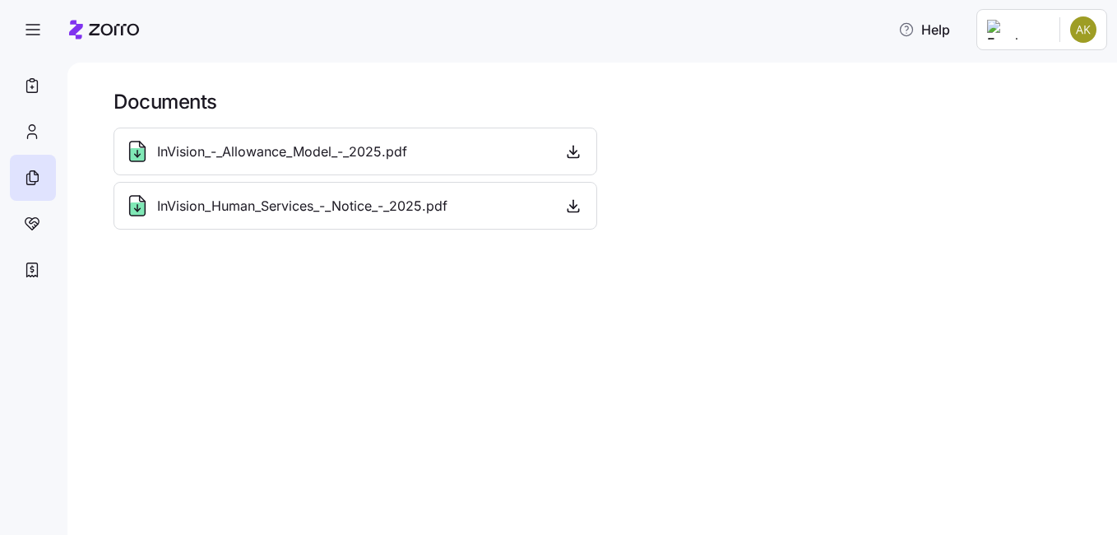
click at [294, 142] on span "InVision_-_Allowance_Model_-_2025.pdf" at bounding box center [282, 152] width 250 height 21
click at [27, 35] on icon "button" at bounding box center [33, 30] width 20 height 20
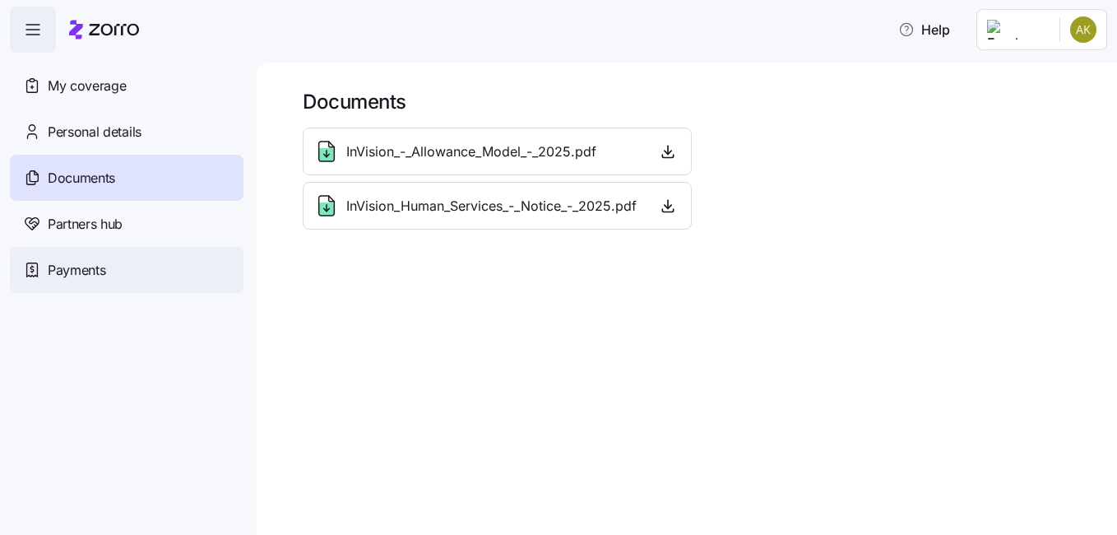
click at [55, 274] on span "Payments" at bounding box center [77, 270] width 58 height 21
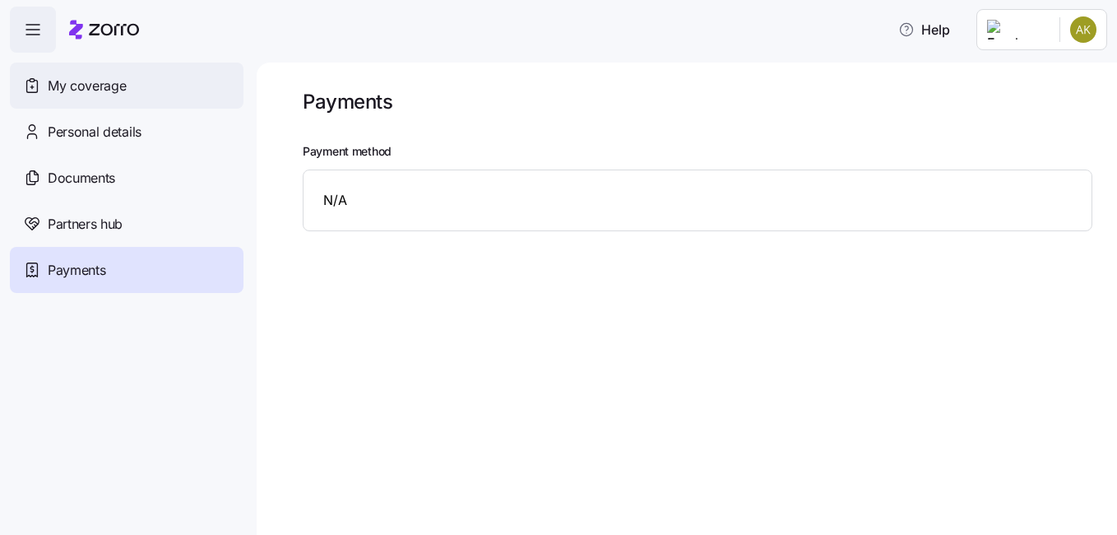
click at [84, 84] on span "My coverage" at bounding box center [87, 86] width 78 height 21
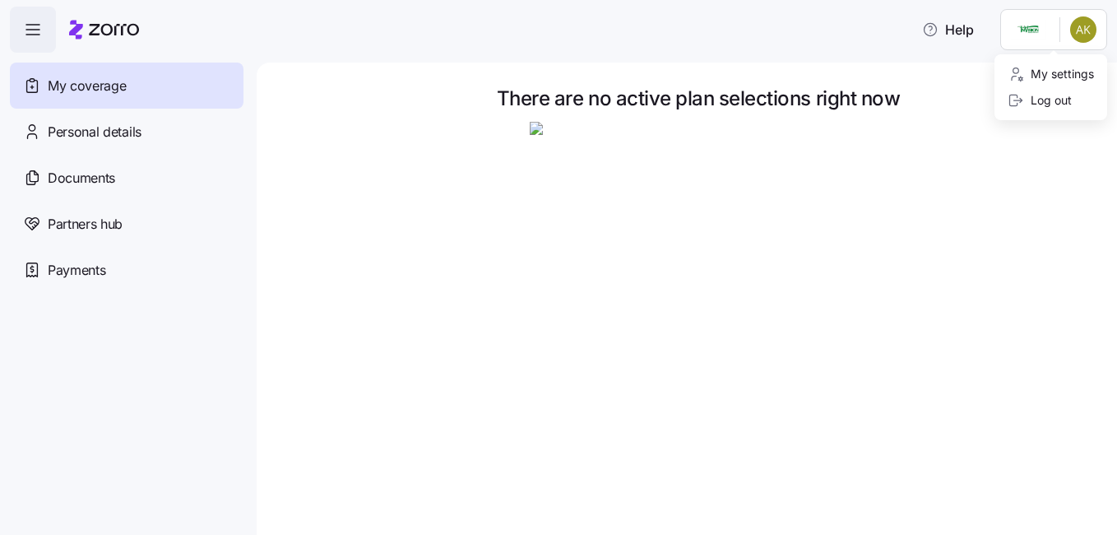
click at [1051, 39] on html "Help My coverage Personal details Documents Partners hub Payments There are no …" at bounding box center [558, 262] width 1117 height 525
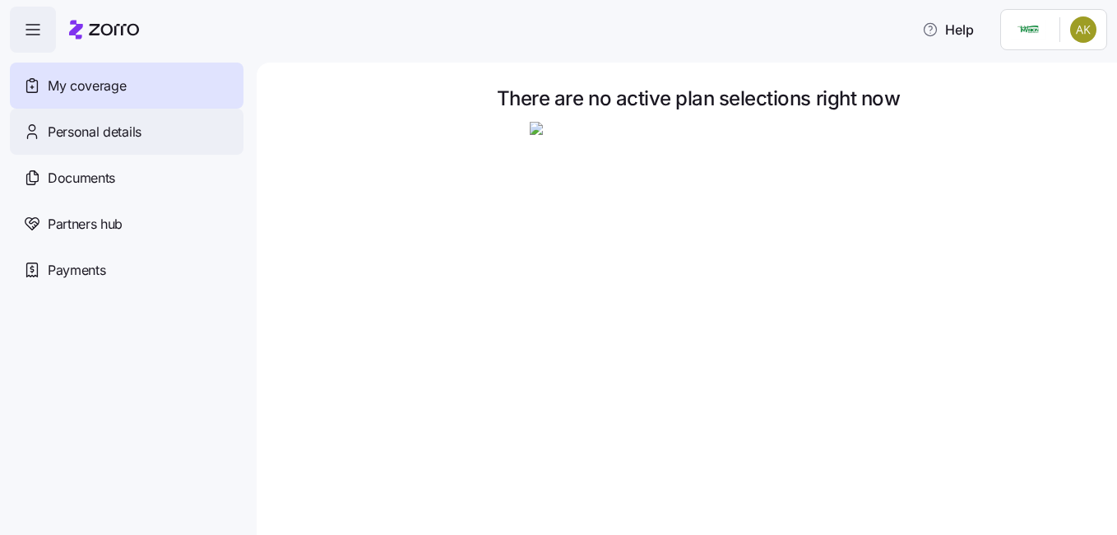
click at [122, 131] on html "Help My coverage Personal details Documents Partners hub Payments There are no …" at bounding box center [558, 262] width 1117 height 525
click at [122, 131] on span "Personal details" at bounding box center [95, 132] width 94 height 21
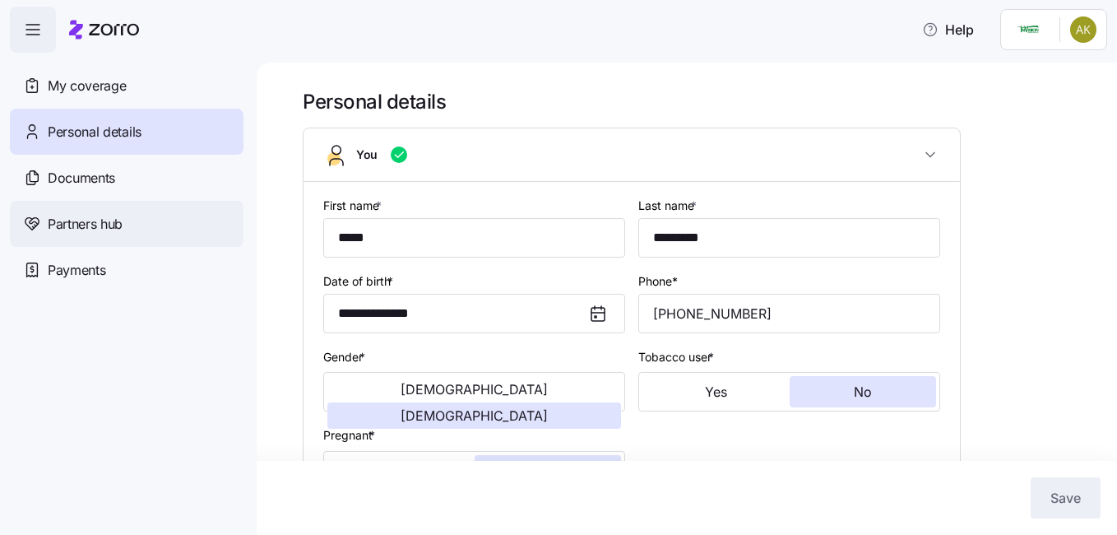
click at [109, 216] on span "Partners hub" at bounding box center [85, 224] width 75 height 21
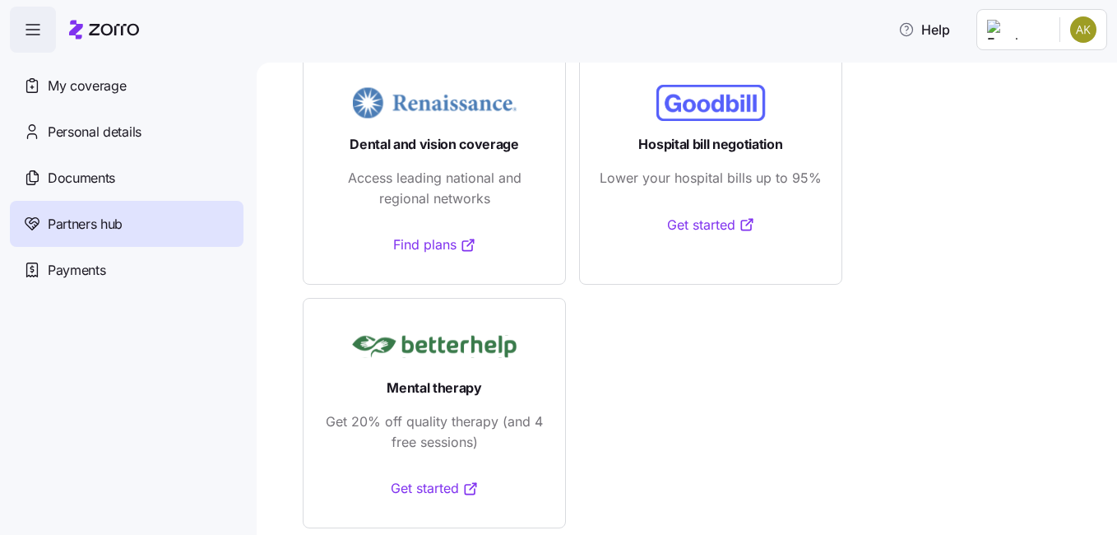
scroll to position [114, 0]
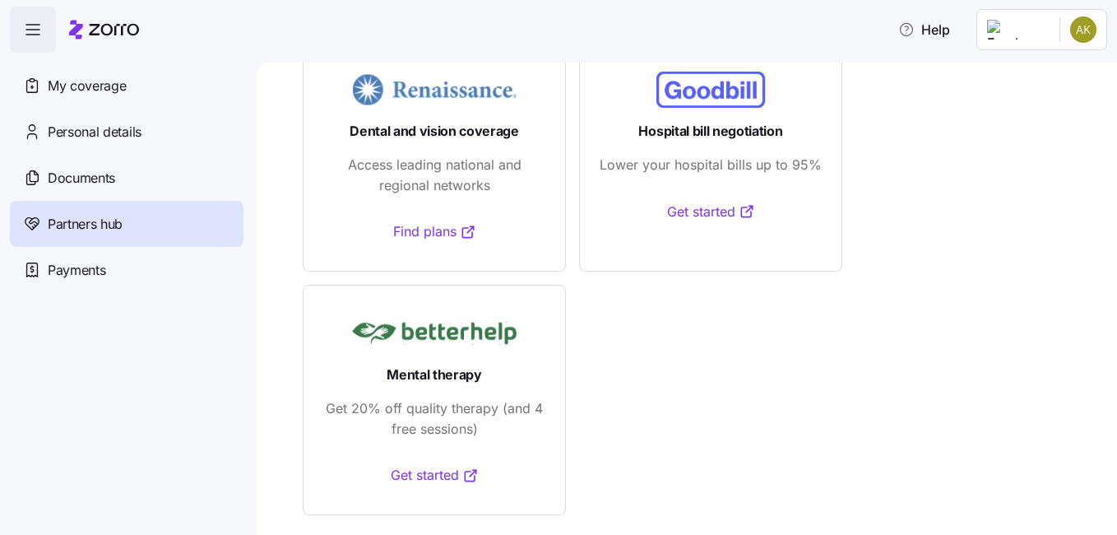
click at [434, 235] on link "Find plans" at bounding box center [434, 231] width 83 height 21
